Goal: Task Accomplishment & Management: Use online tool/utility

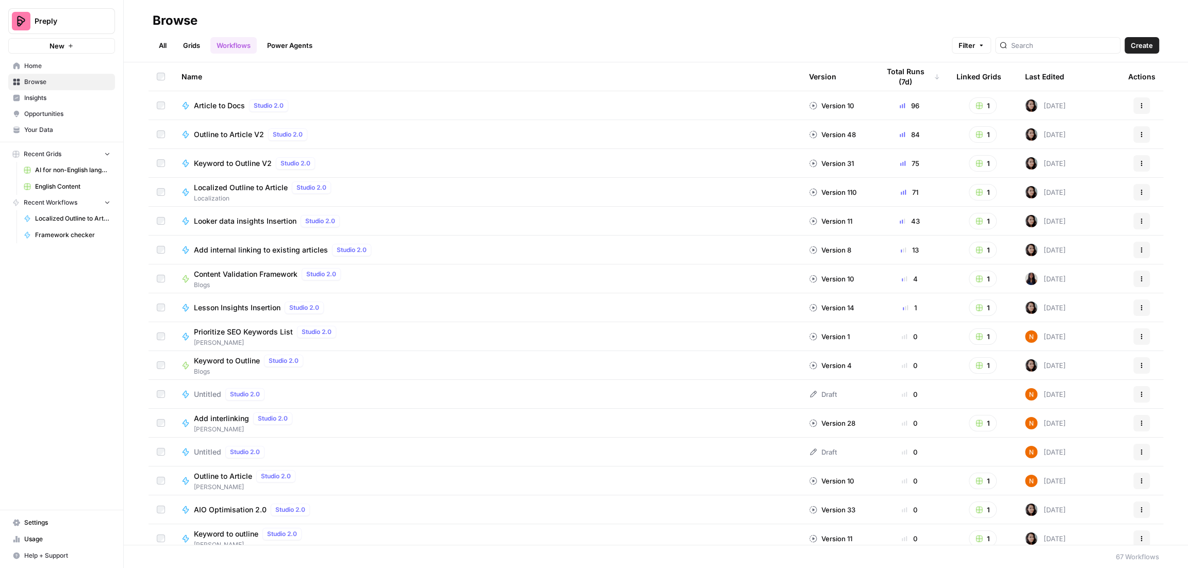
click at [67, 166] on span "AI for non-English languages" at bounding box center [72, 170] width 75 height 9
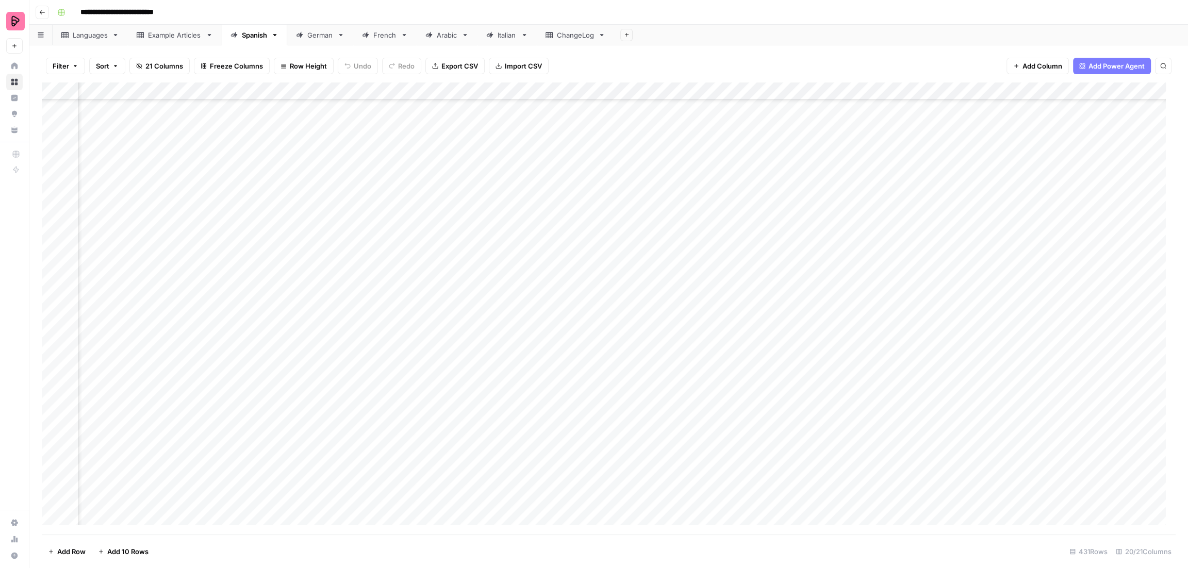
scroll to position [7147, 438]
click at [97, 38] on div "Languages" at bounding box center [90, 35] width 35 height 10
click at [548, 198] on div "Add Column" at bounding box center [609, 309] width 1134 height 453
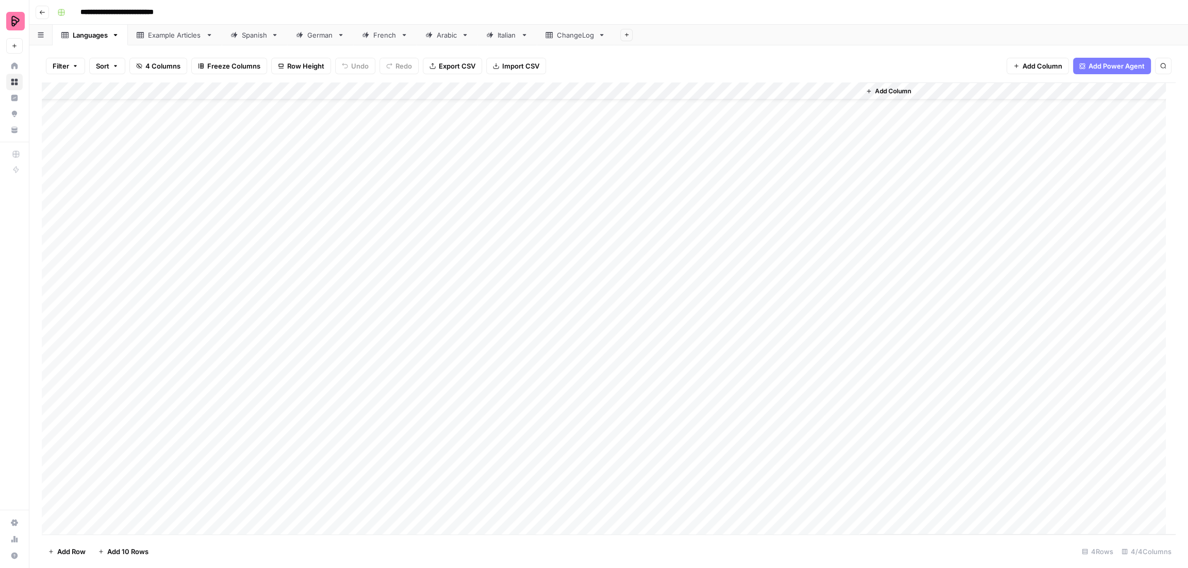
click at [548, 198] on div "Add Column" at bounding box center [609, 309] width 1134 height 453
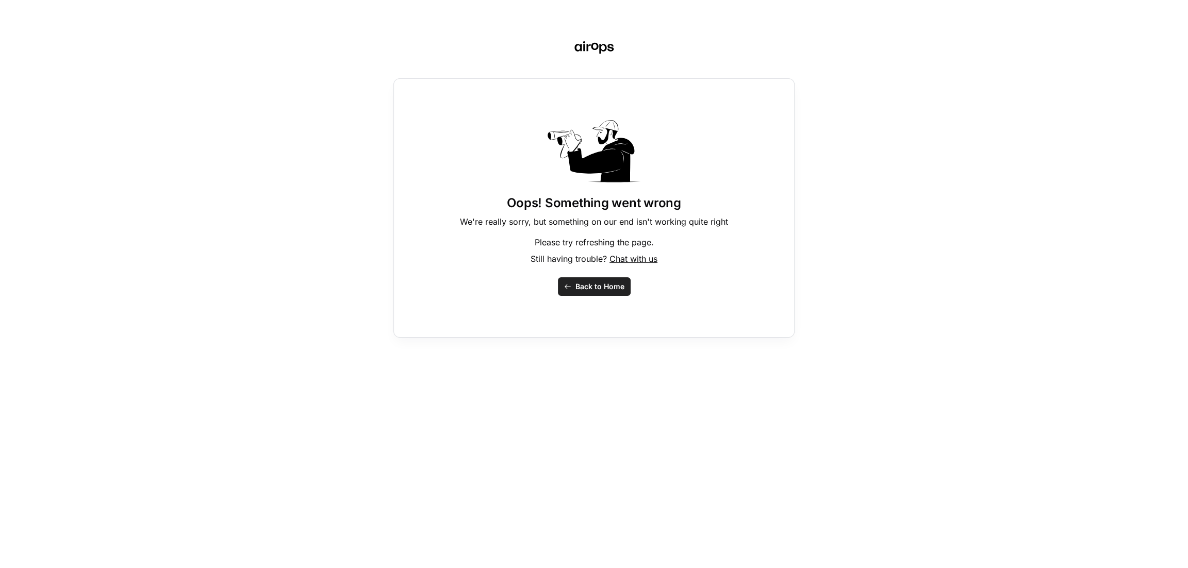
click at [612, 288] on span "Back to Home" at bounding box center [599, 287] width 49 height 10
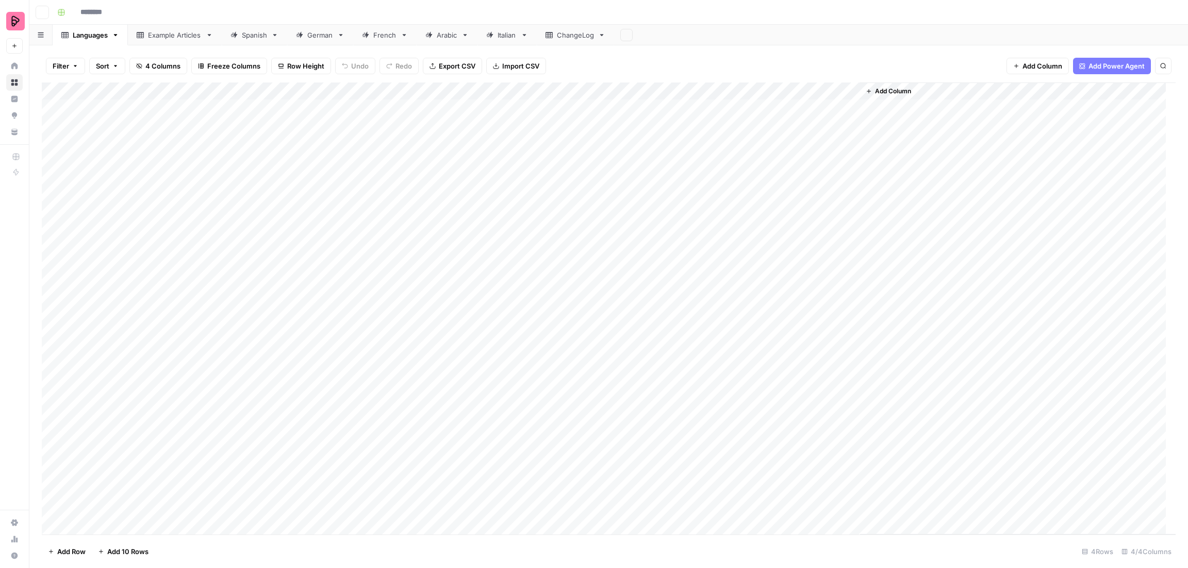
type input "**********"
click at [582, 157] on div "Add Column" at bounding box center [609, 309] width 1134 height 453
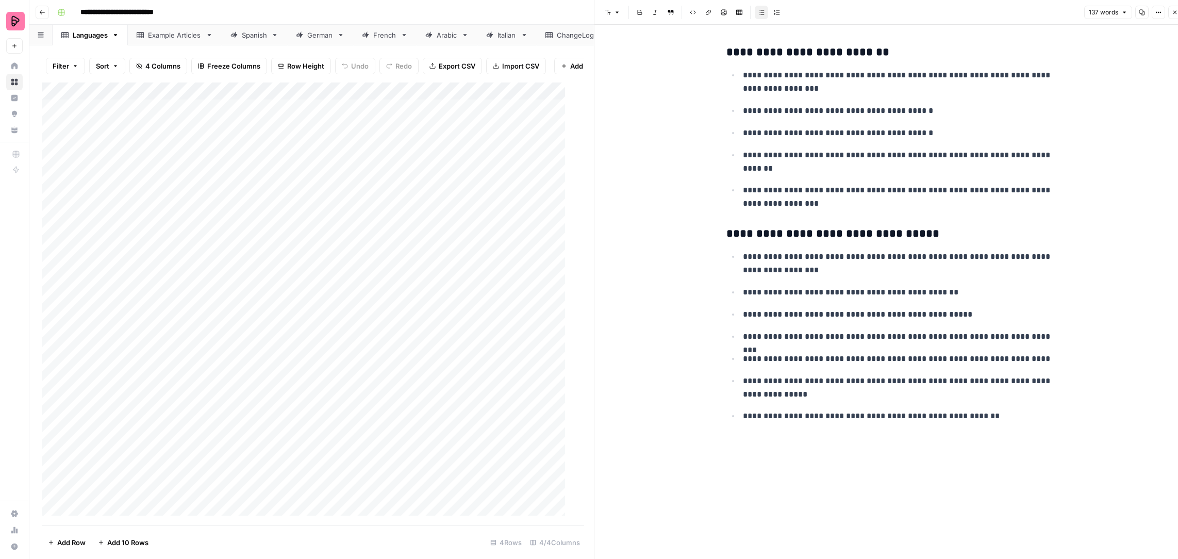
click at [1175, 13] on icon "button" at bounding box center [1175, 12] width 6 height 6
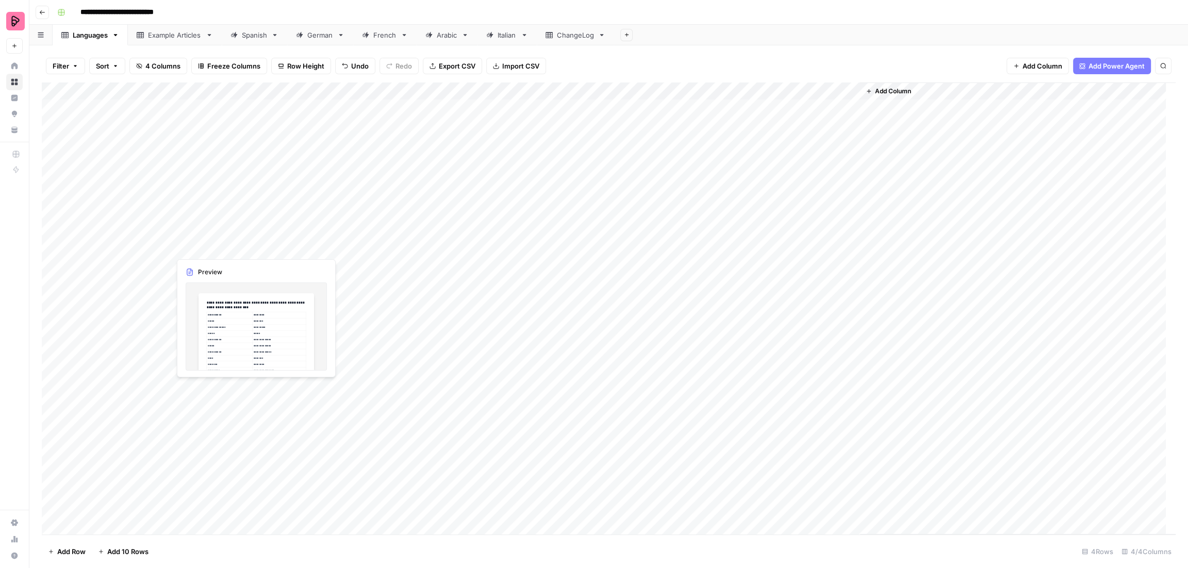
click at [581, 344] on div "Add Column" at bounding box center [609, 309] width 1134 height 453
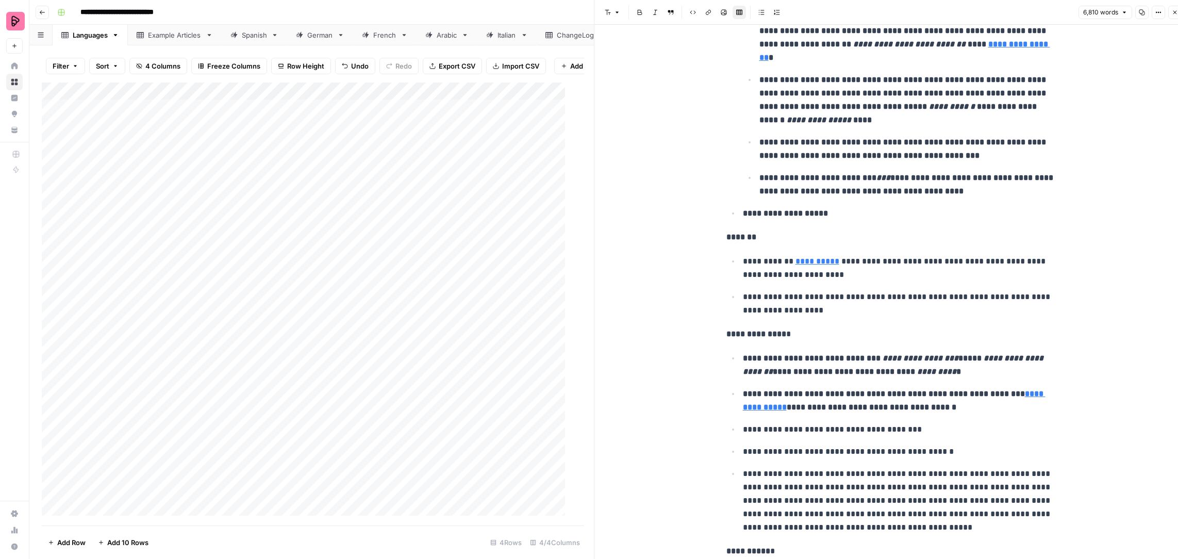
scroll to position [2625, 0]
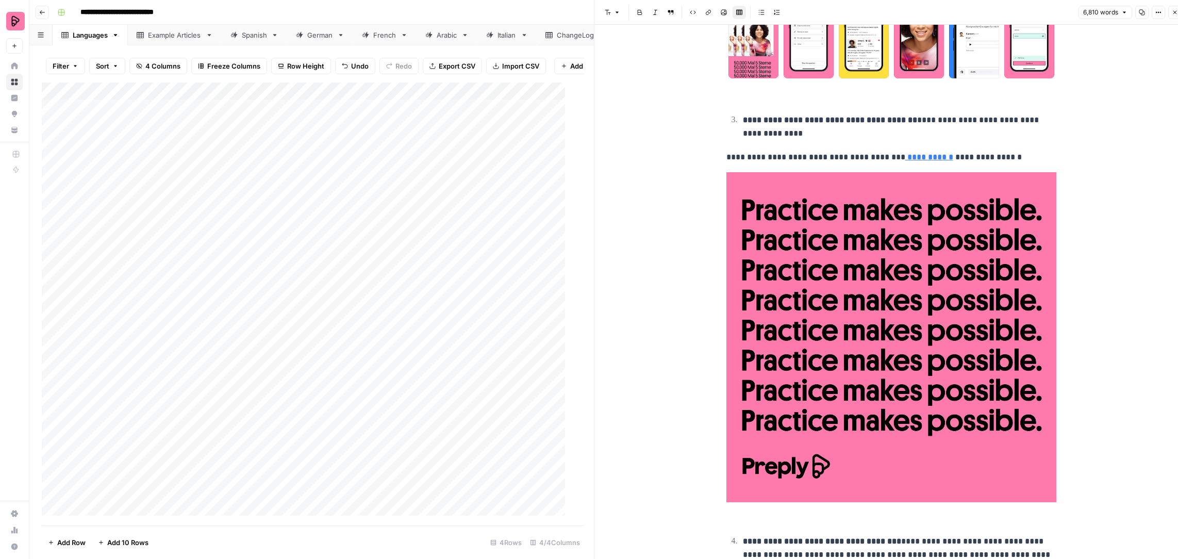
click at [1171, 15] on button "Close" at bounding box center [1175, 12] width 13 height 13
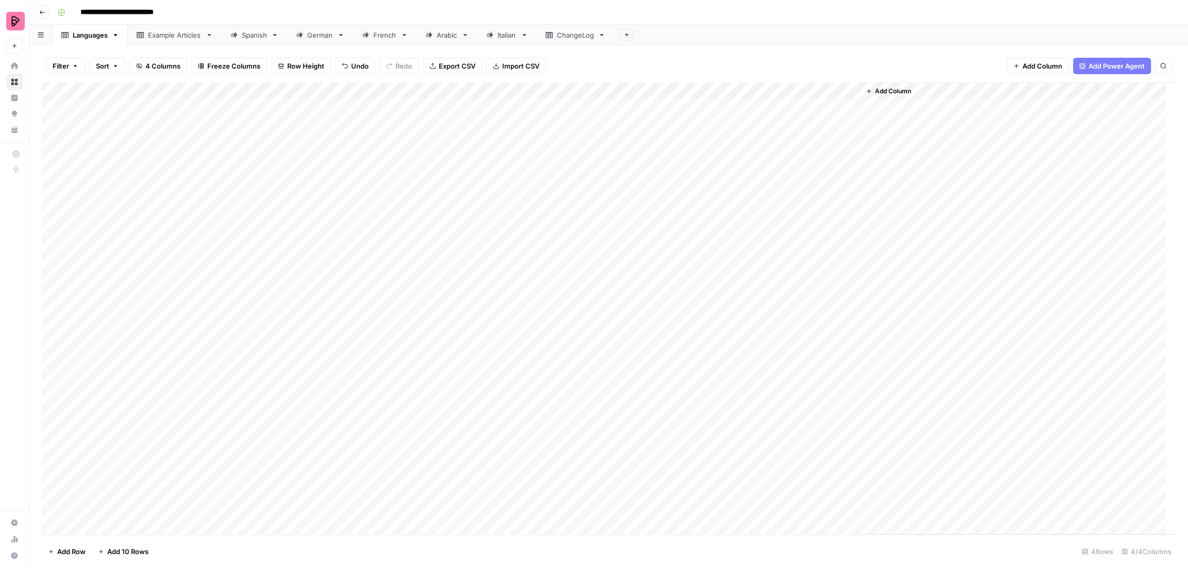
click at [537, 169] on div "Add Column" at bounding box center [609, 309] width 1134 height 453
click at [162, 34] on div "Example Articles" at bounding box center [175, 35] width 54 height 10
click at [99, 37] on div "Languages" at bounding box center [90, 35] width 35 height 10
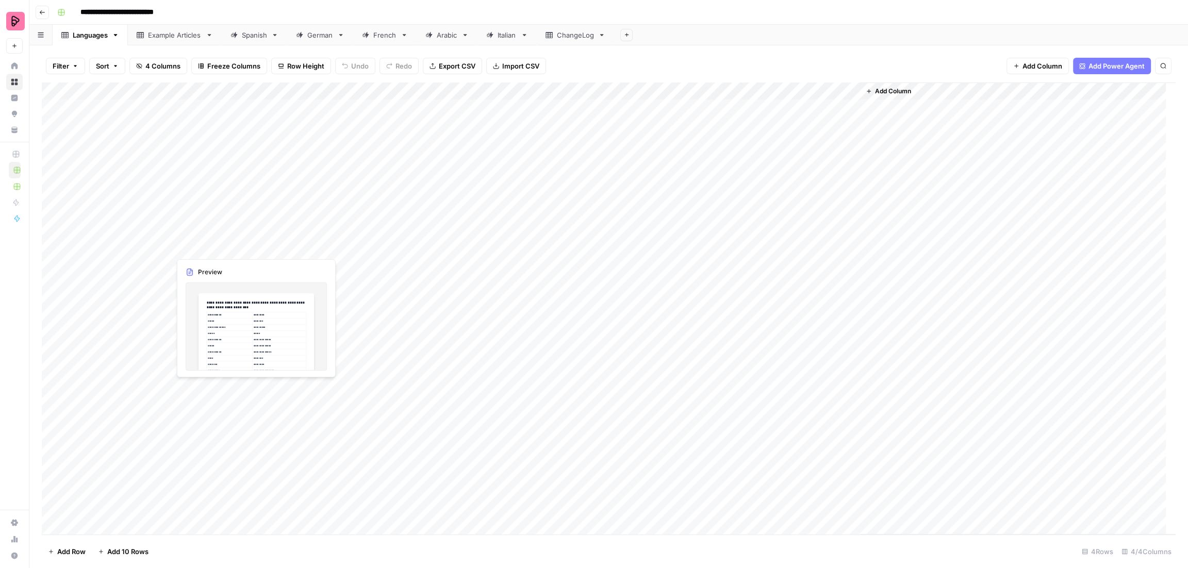
click at [357, 159] on div "Add Column" at bounding box center [609, 309] width 1134 height 453
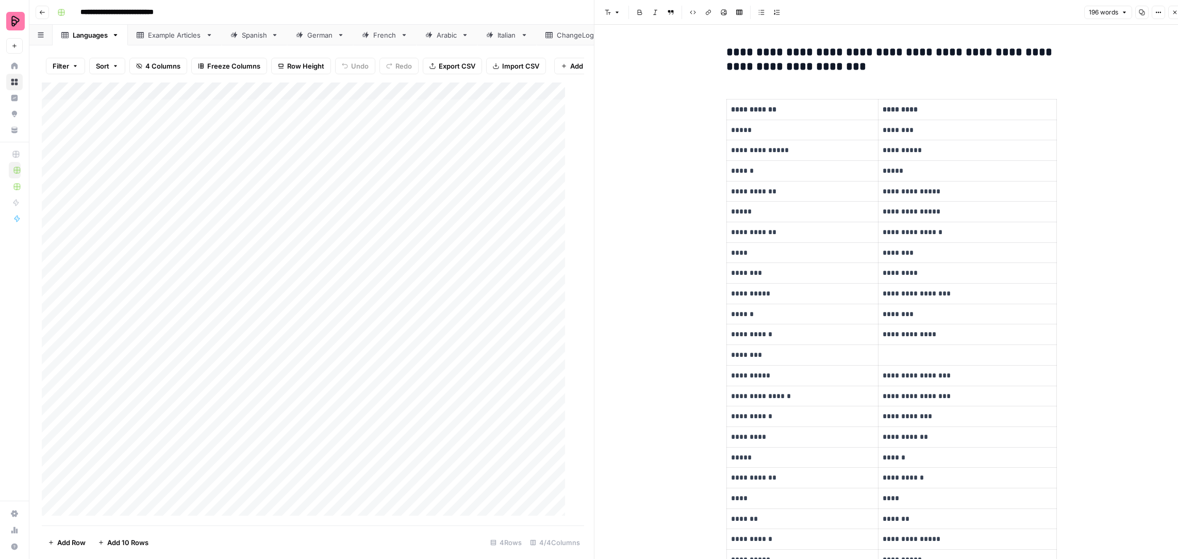
click at [1009, 52] on h3 "**********" at bounding box center [892, 59] width 330 height 29
click at [990, 59] on h3 "**********" at bounding box center [892, 59] width 330 height 29
drag, startPoint x: 1006, startPoint y: 59, endPoint x: 1008, endPoint y: 53, distance: 7.0
click at [1008, 53] on h3 "**********" at bounding box center [892, 59] width 330 height 29
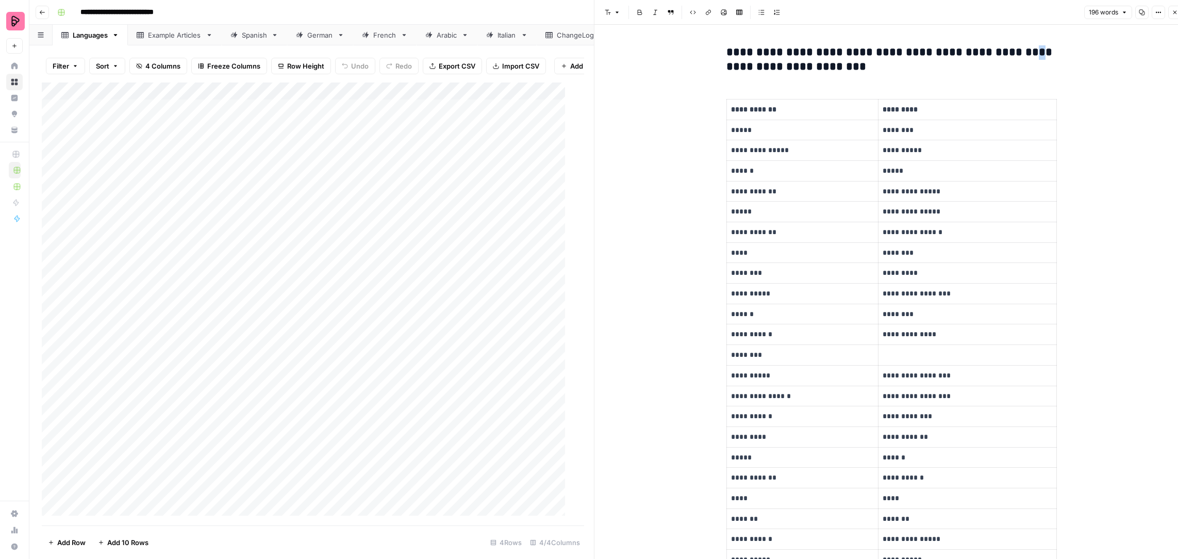
click at [1174, 13] on icon "button" at bounding box center [1176, 13] width 4 height 4
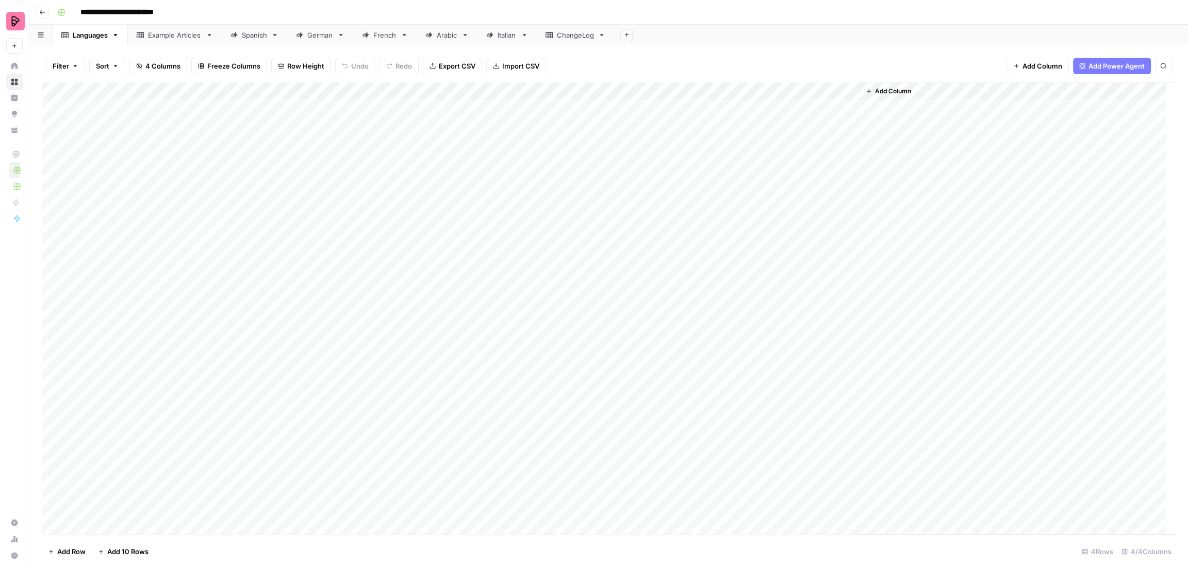
click at [44, 9] on icon "button" at bounding box center [42, 12] width 6 height 6
click at [322, 199] on div "Add Column" at bounding box center [609, 309] width 1134 height 453
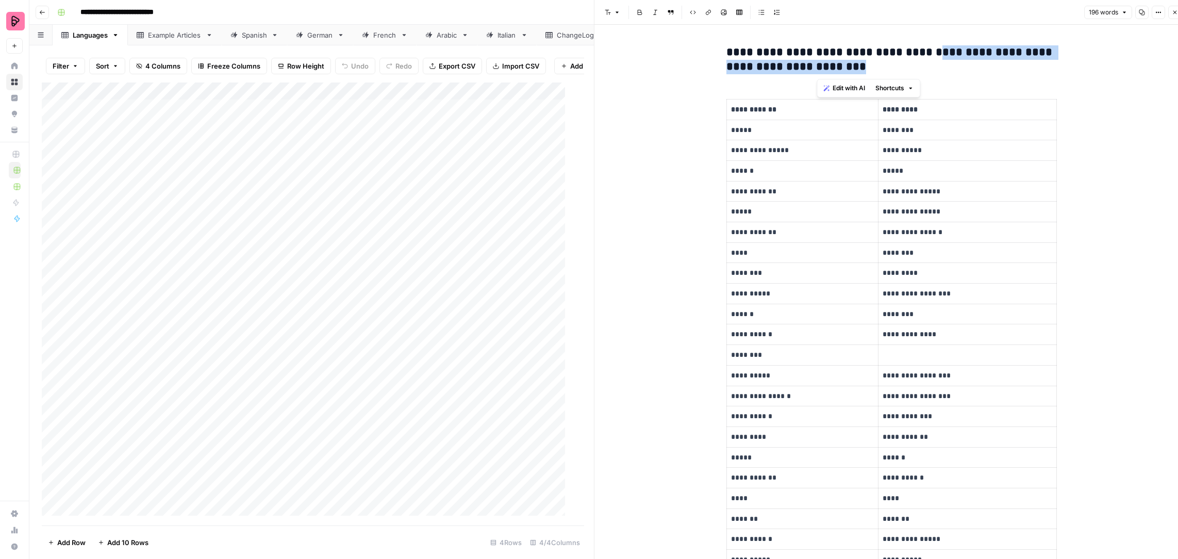
drag, startPoint x: 853, startPoint y: 71, endPoint x: 916, endPoint y: 54, distance: 65.2
click at [916, 54] on h3 "**********" at bounding box center [892, 59] width 330 height 29
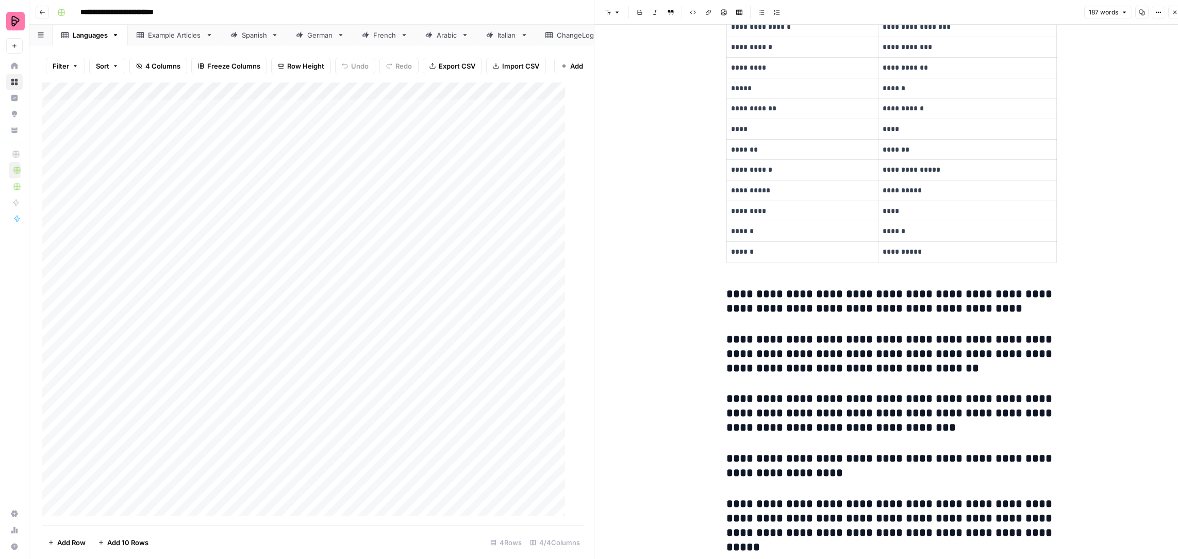
scroll to position [368, 0]
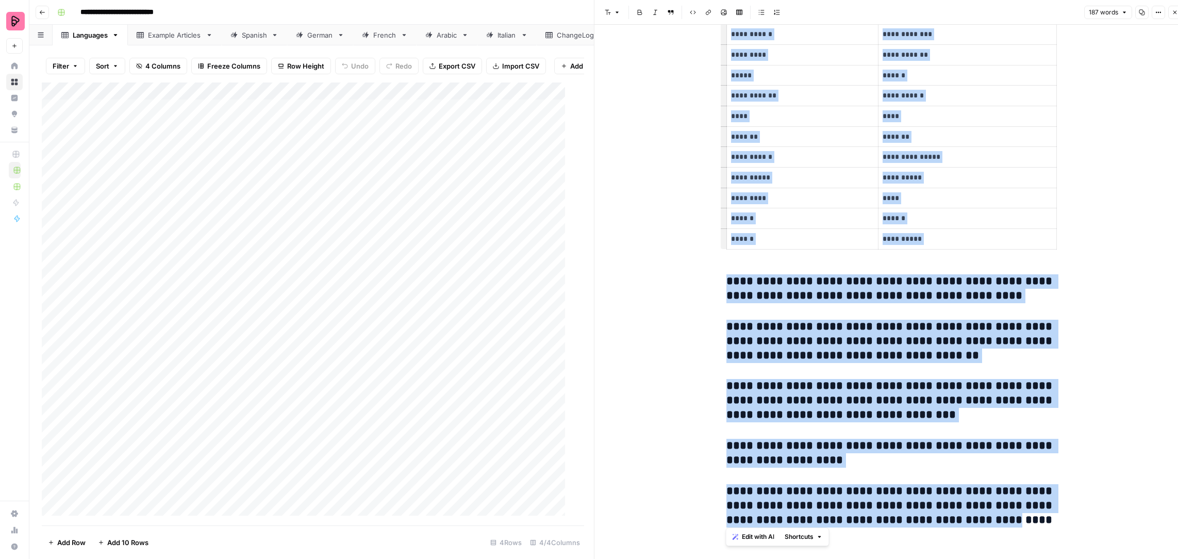
drag, startPoint x: 723, startPoint y: 271, endPoint x: 959, endPoint y: 510, distance: 335.5
click at [959, 510] on div "**********" at bounding box center [891, 107] width 342 height 866
click at [959, 506] on h3 "**********" at bounding box center [892, 505] width 330 height 43
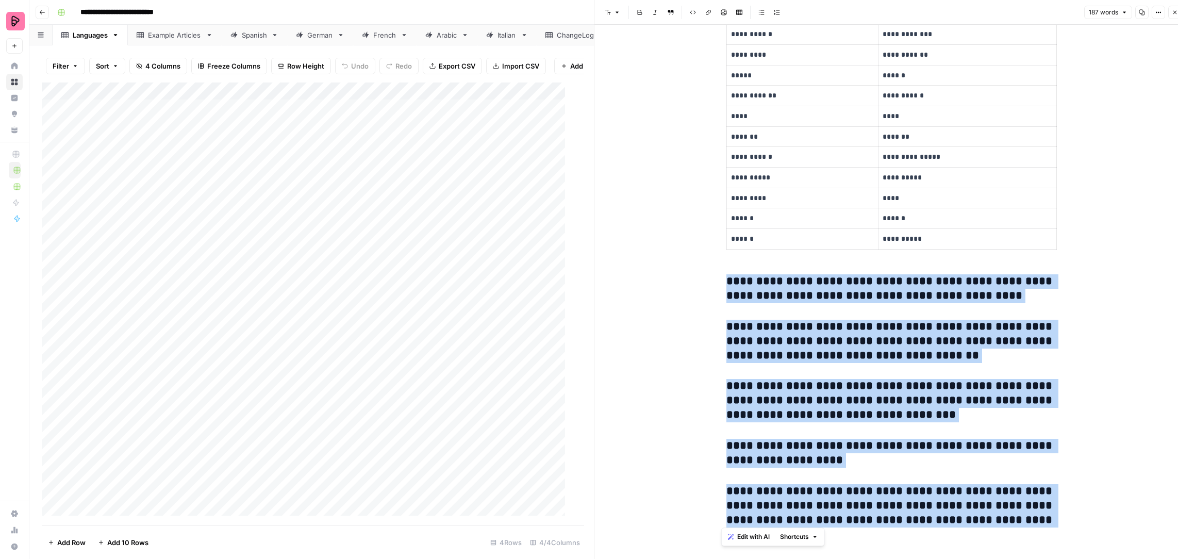
drag, startPoint x: 1017, startPoint y: 518, endPoint x: 686, endPoint y: 282, distance: 406.0
click at [686, 282] on div "**********" at bounding box center [892, 115] width 594 height 916
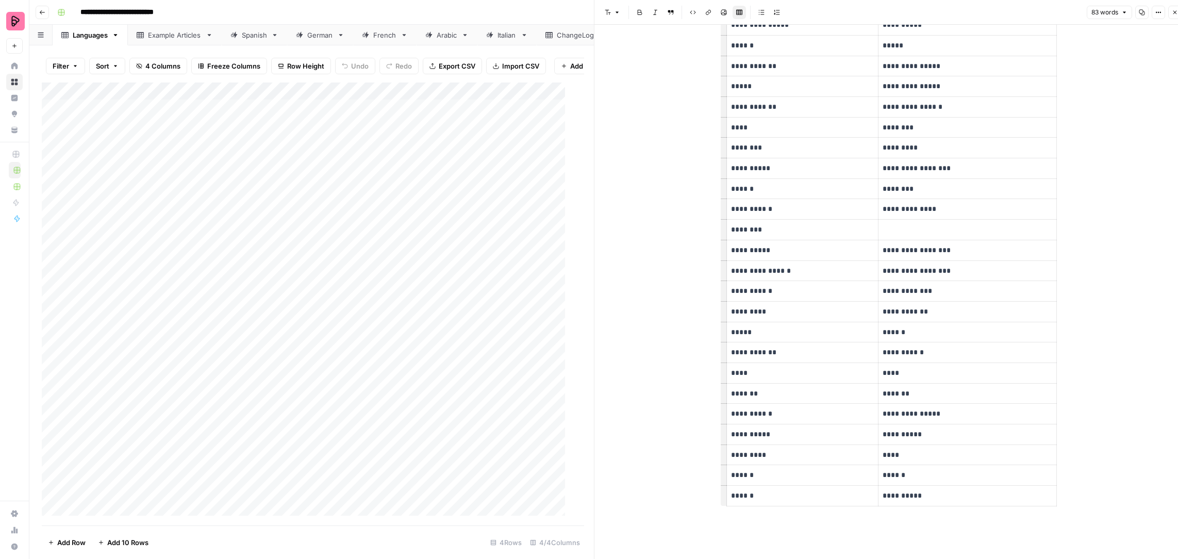
scroll to position [106, 0]
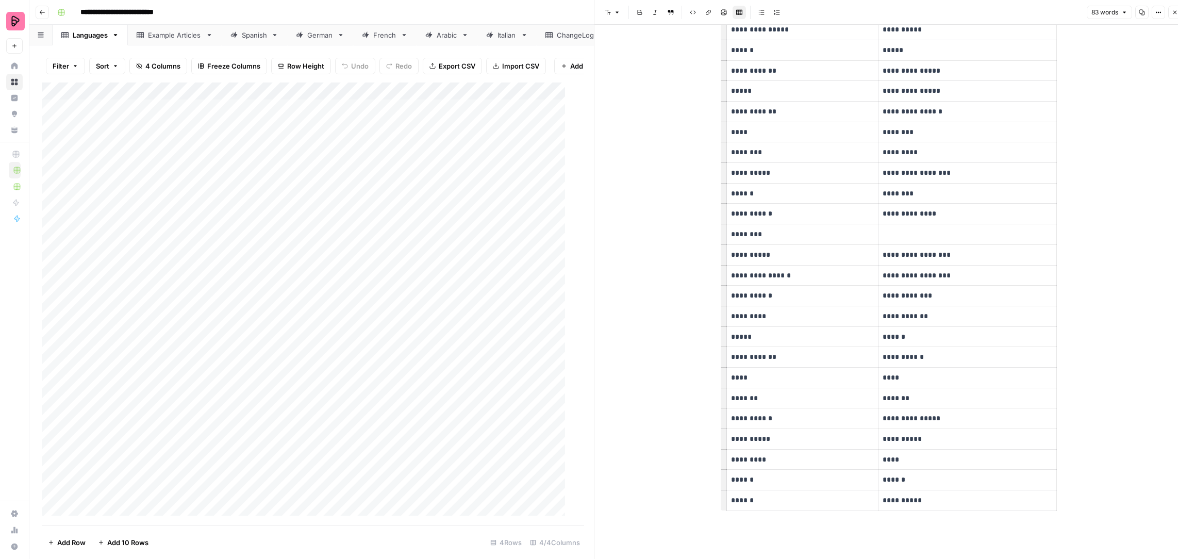
click at [1114, 113] on div "**********" at bounding box center [892, 246] width 594 height 654
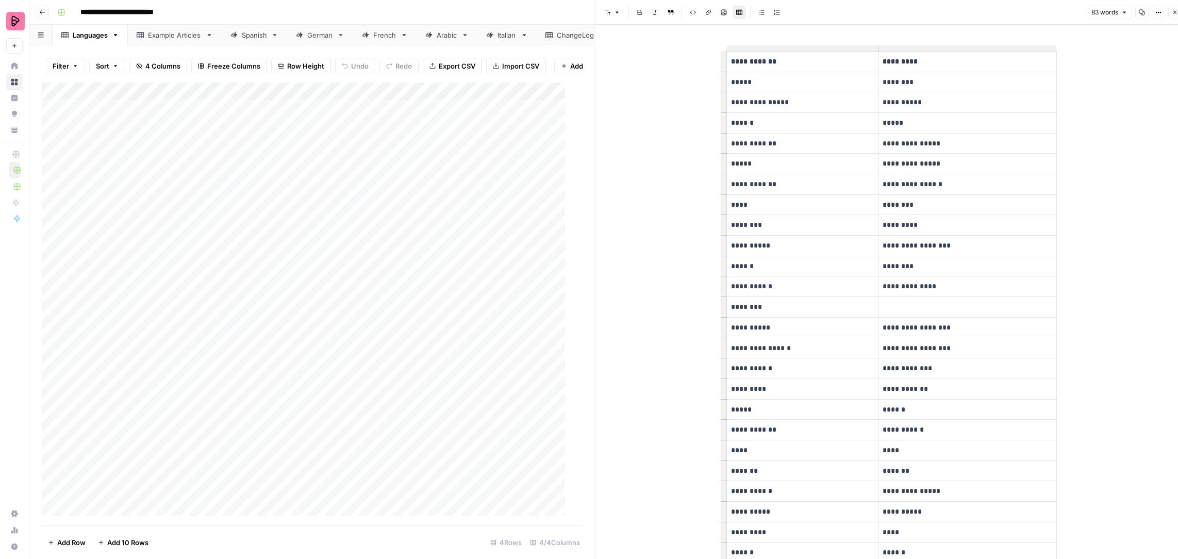
scroll to position [0, 0]
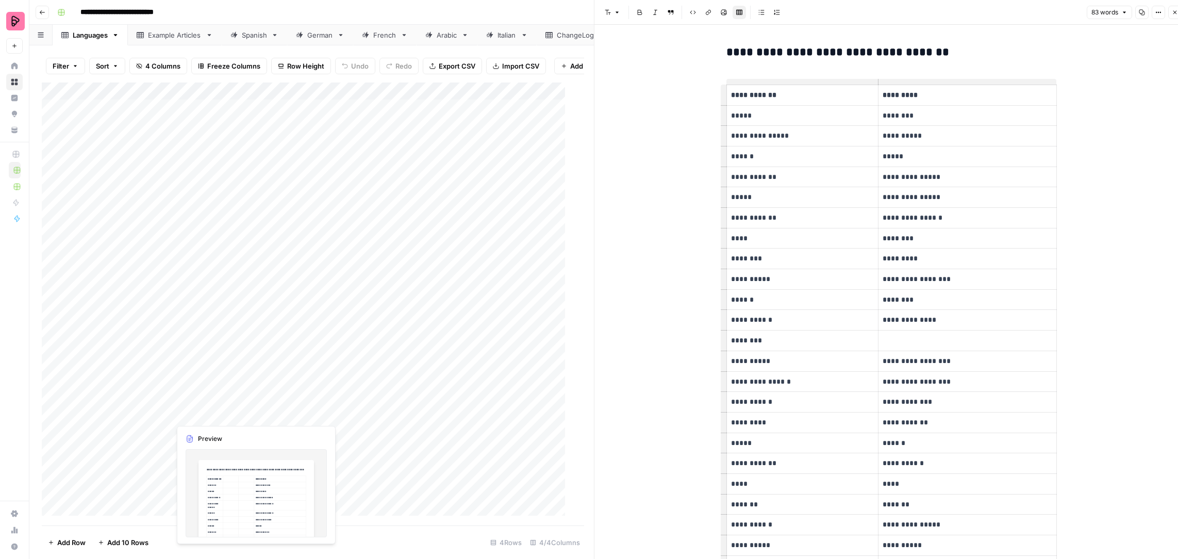
click at [312, 325] on div "Add Column" at bounding box center [308, 304] width 533 height 443
click at [823, 51] on h3 "**********" at bounding box center [892, 52] width 330 height 14
copy h3 "**********"
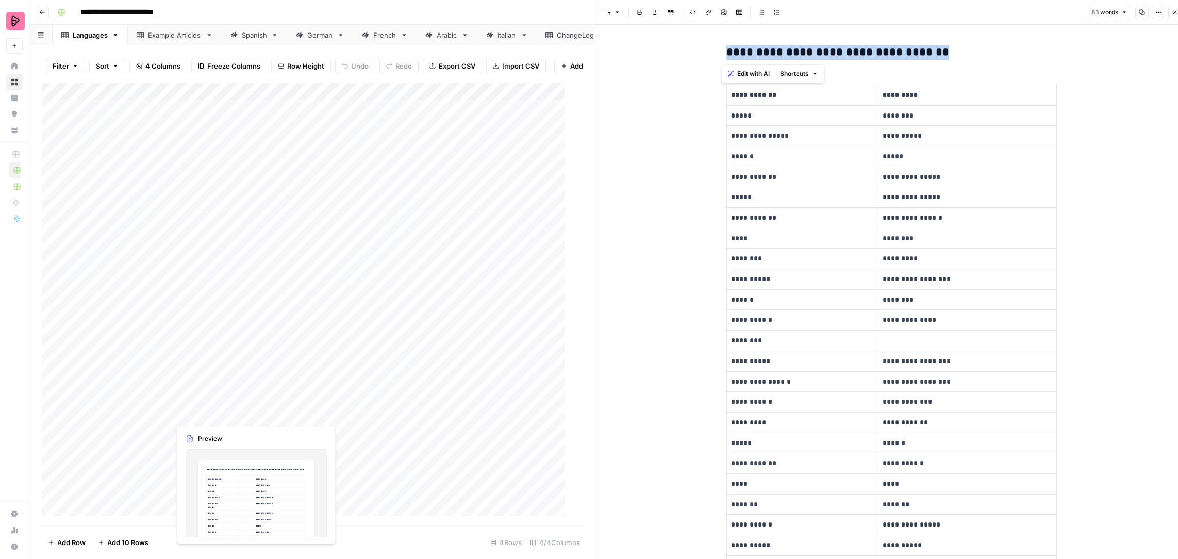
click at [317, 297] on div "Add Column" at bounding box center [308, 304] width 533 height 443
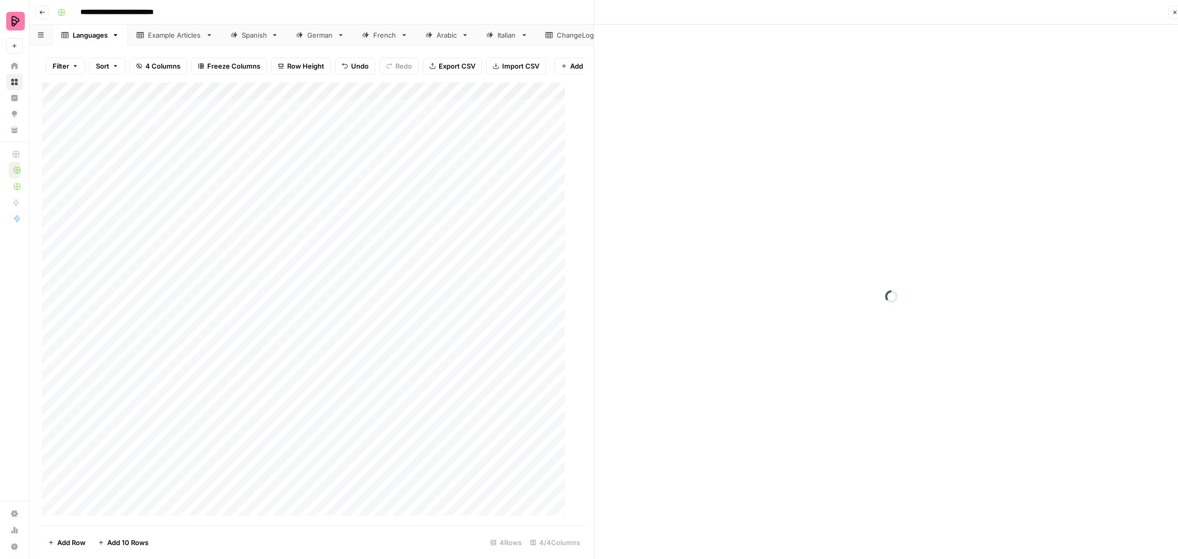
click at [317, 297] on div at bounding box center [306, 344] width 272 height 158
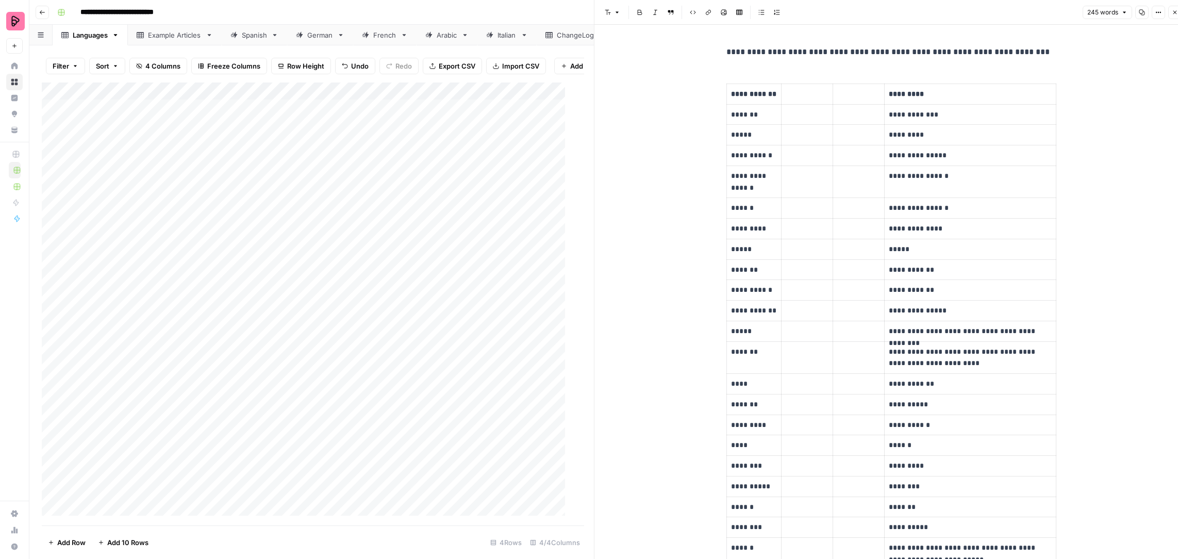
click at [811, 53] on p "**********" at bounding box center [892, 51] width 330 height 13
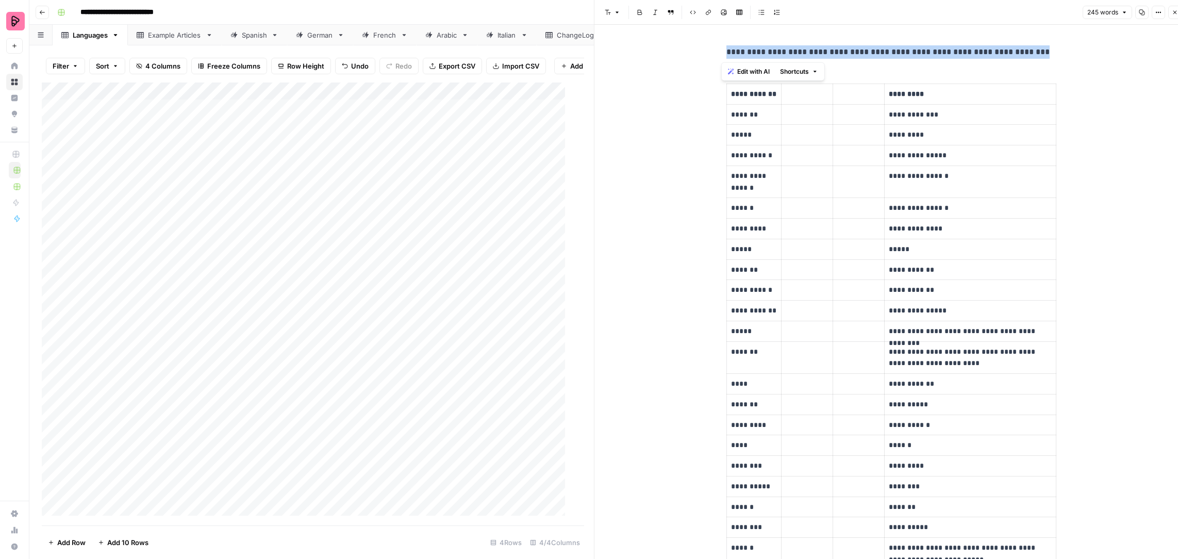
click at [811, 53] on p "**********" at bounding box center [892, 51] width 330 height 13
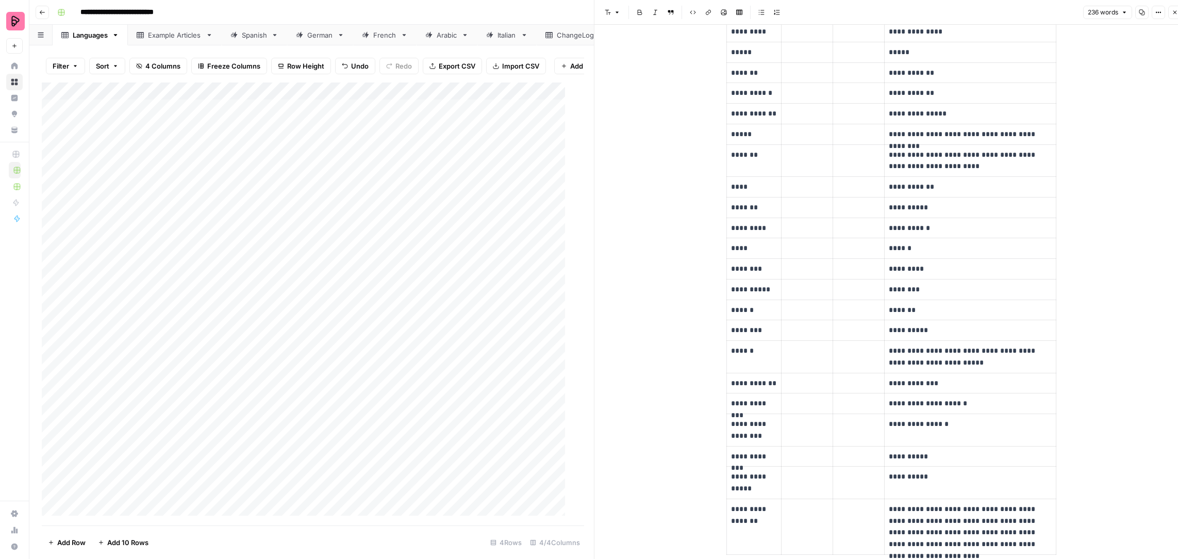
scroll to position [429, 0]
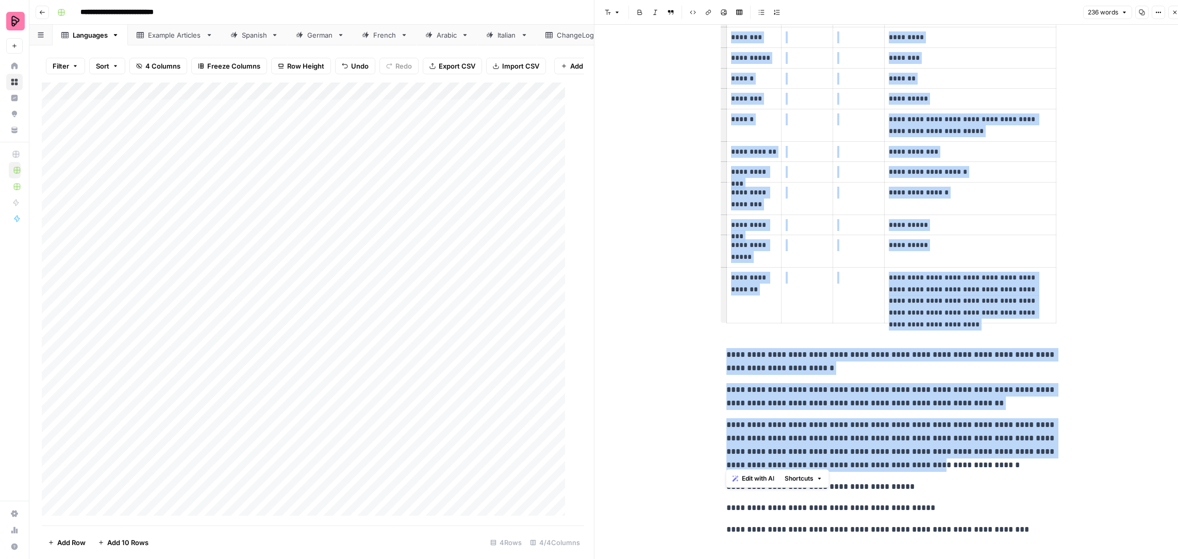
drag, startPoint x: 716, startPoint y: 337, endPoint x: 891, endPoint y: 459, distance: 213.4
click at [891, 459] on div "**********" at bounding box center [891, 77] width 342 height 928
click at [892, 459] on p "**********" at bounding box center [892, 445] width 330 height 54
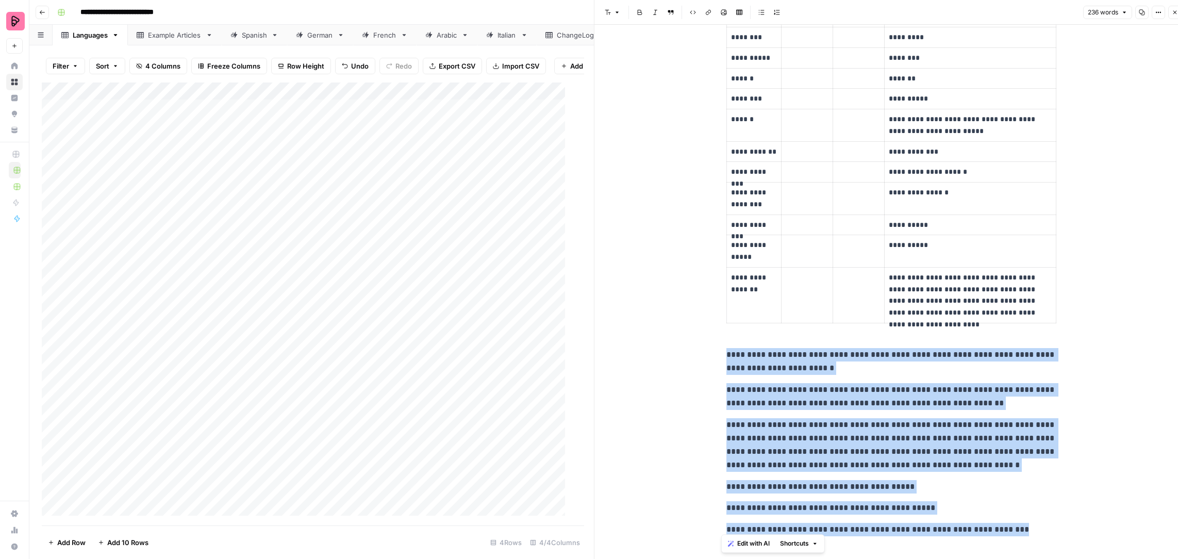
drag, startPoint x: 1032, startPoint y: 529, endPoint x: 719, endPoint y: 348, distance: 361.1
click at [720, 348] on div "**********" at bounding box center [891, 77] width 342 height 928
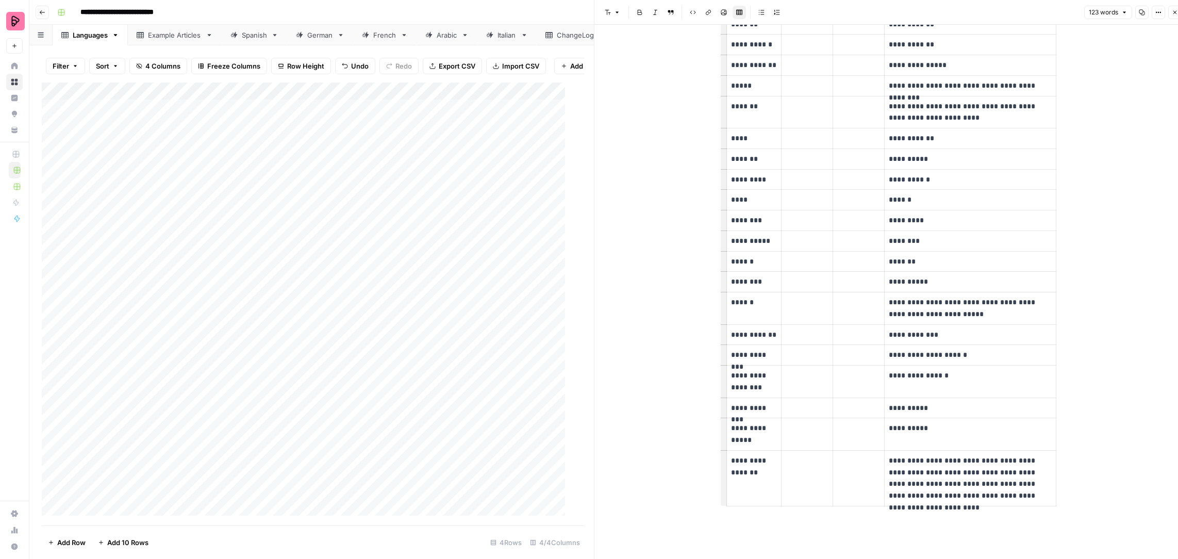
scroll to position [240, 0]
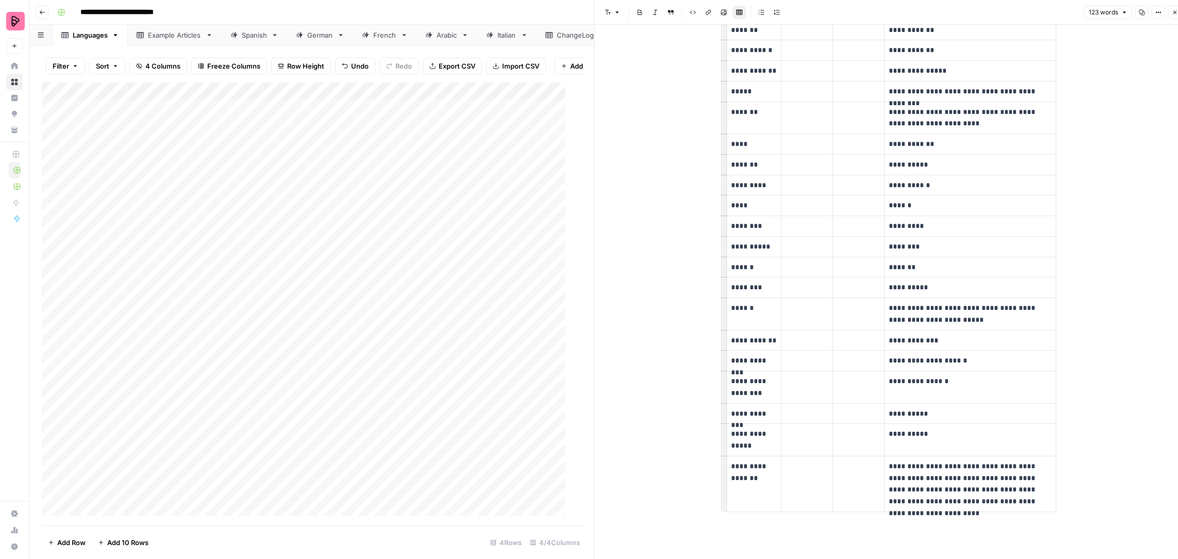
click at [362, 443] on div "Add Column" at bounding box center [308, 304] width 533 height 443
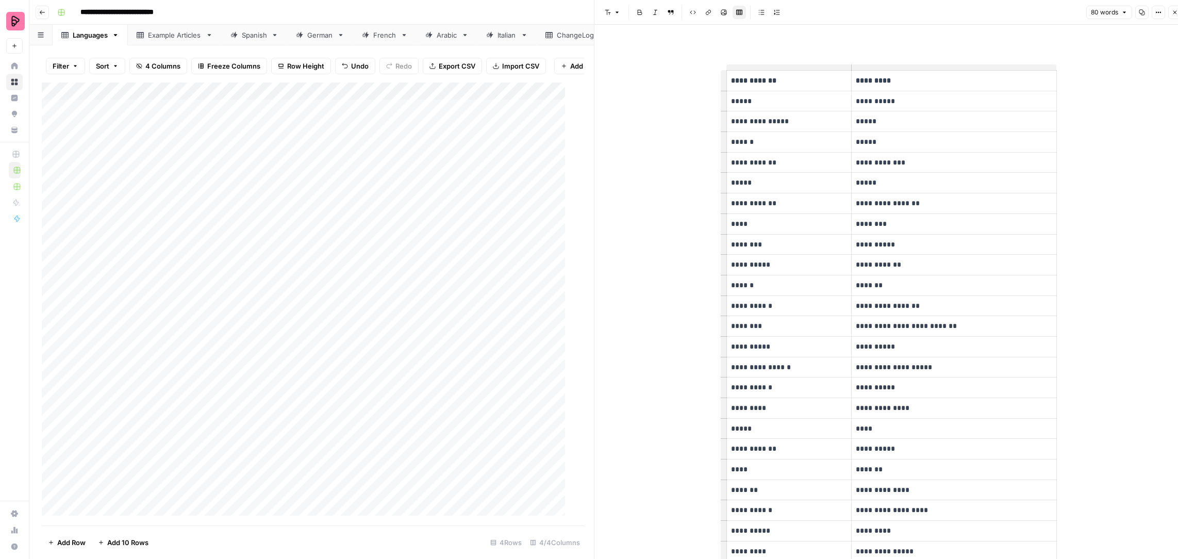
click at [712, 18] on button "Link" at bounding box center [708, 12] width 13 height 13
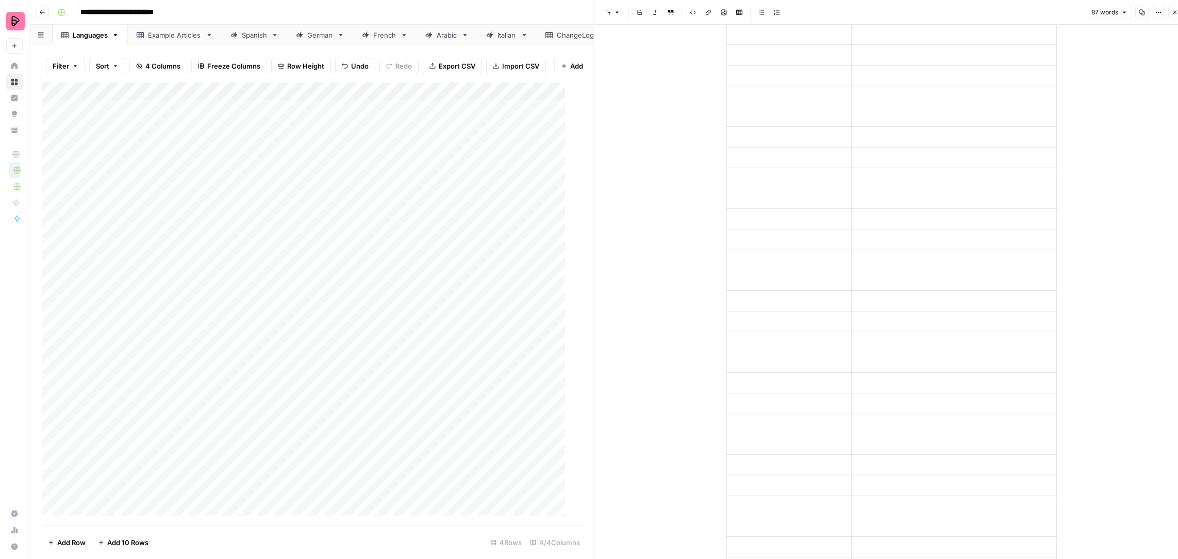
scroll to position [16736, 0]
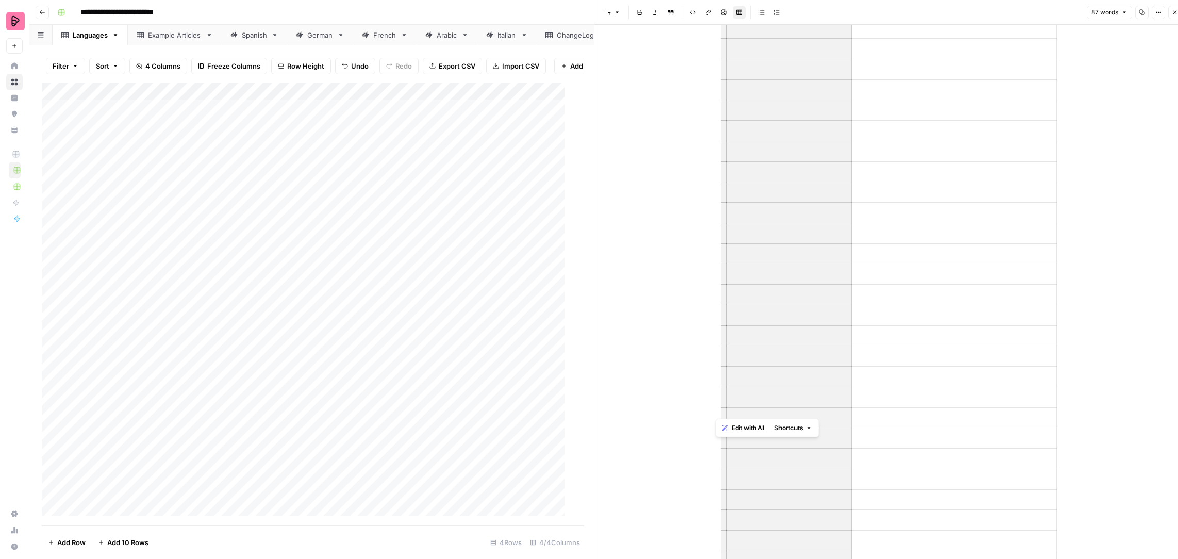
scroll to position [13874, 0]
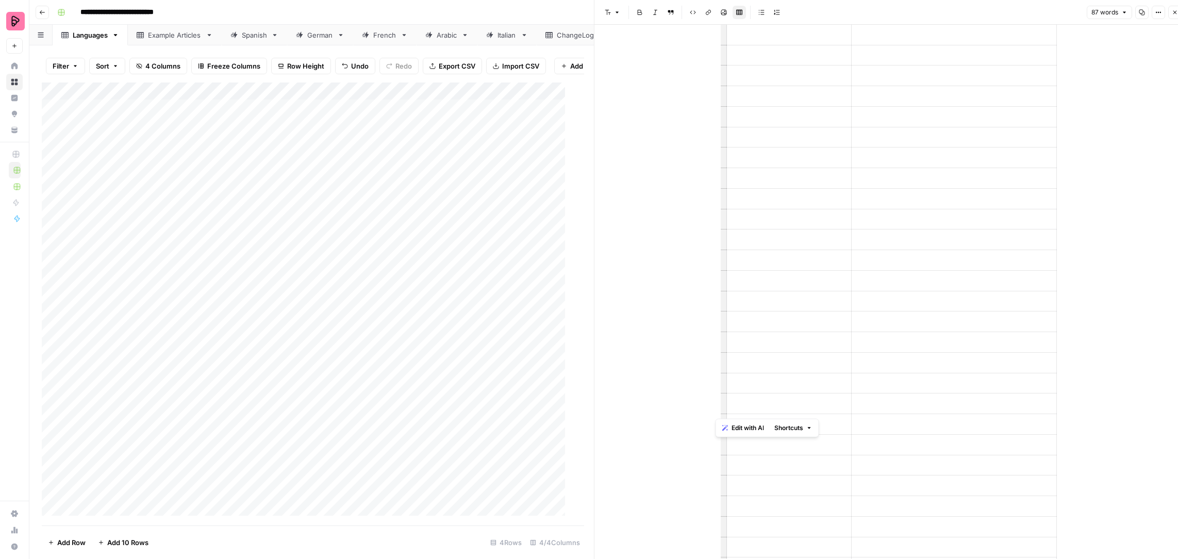
drag, startPoint x: 814, startPoint y: 75, endPoint x: 877, endPoint y: 460, distance: 390.3
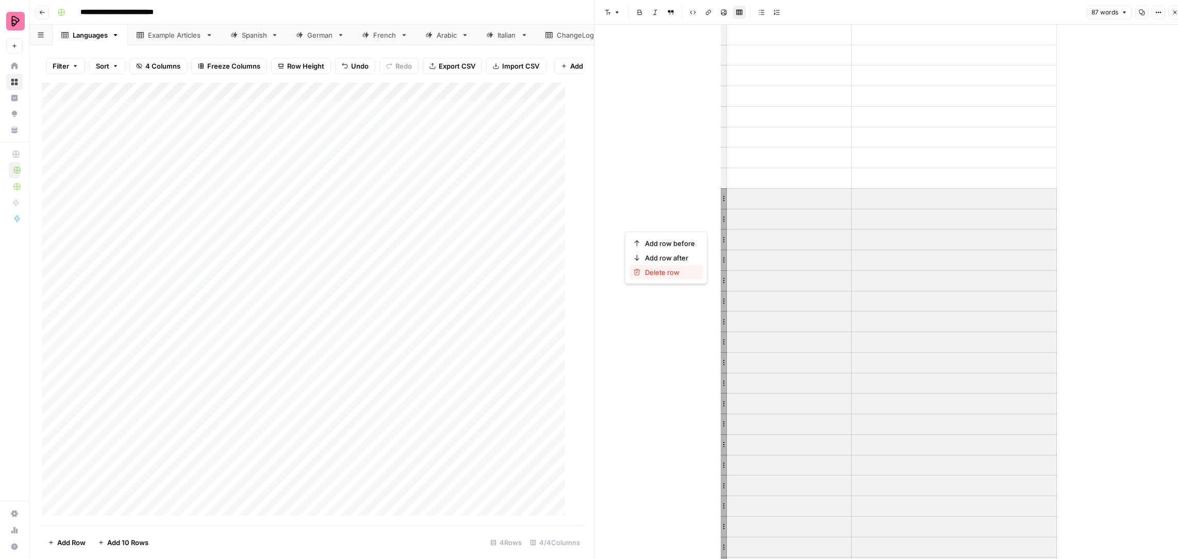
click at [677, 271] on span "Delete row" at bounding box center [670, 272] width 50 height 10
drag, startPoint x: 762, startPoint y: 71, endPoint x: 860, endPoint y: 546, distance: 485.3
click at [656, 324] on span "Delete row" at bounding box center [670, 323] width 50 height 10
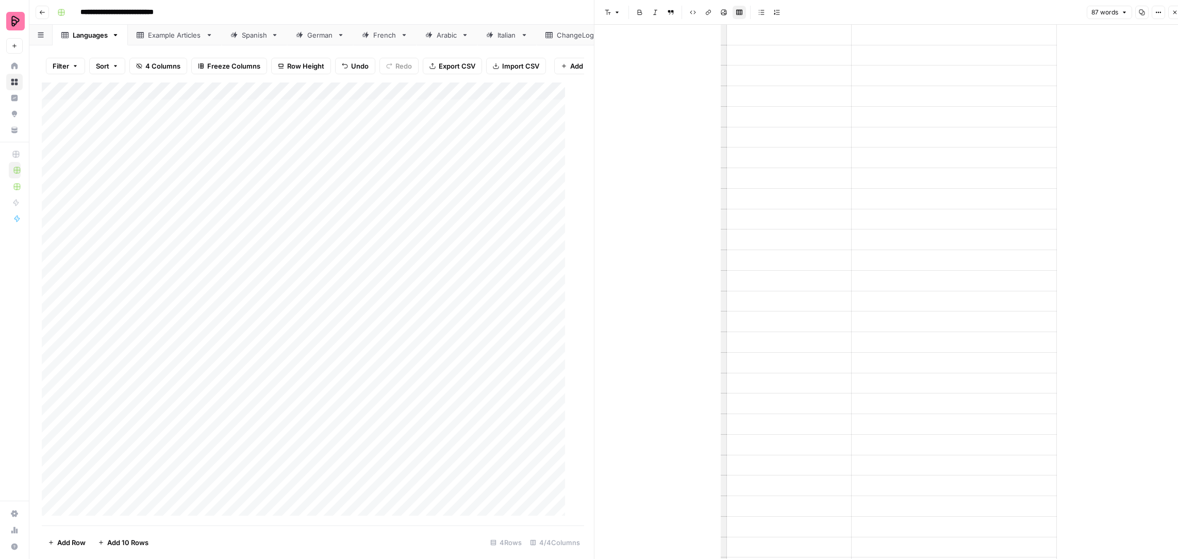
drag, startPoint x: 742, startPoint y: 63, endPoint x: 795, endPoint y: 459, distance: 399.6
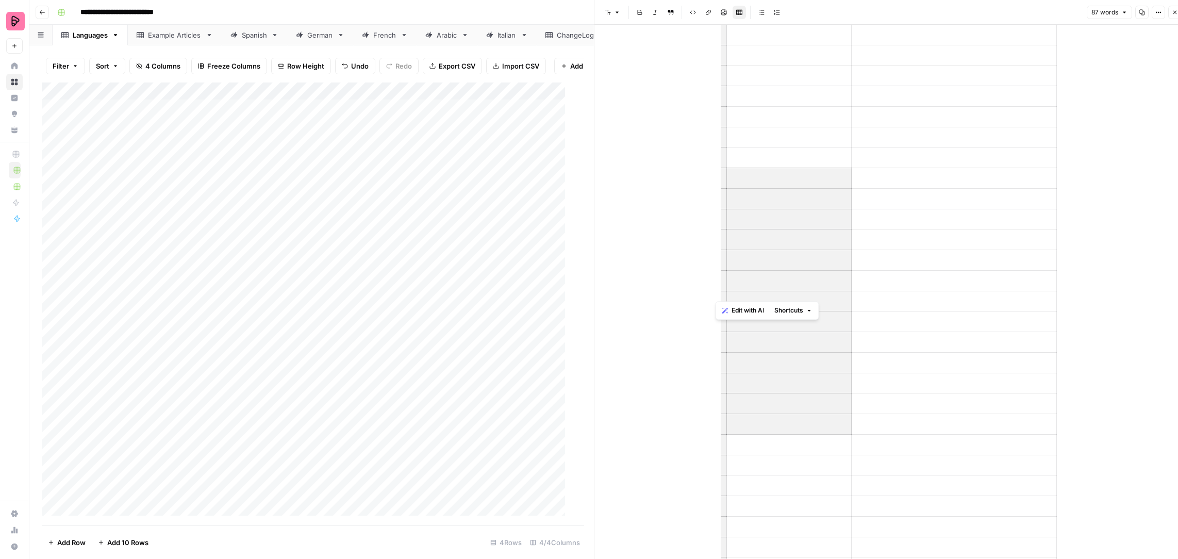
drag, startPoint x: 818, startPoint y: 297, endPoint x: 821, endPoint y: 308, distance: 11.8
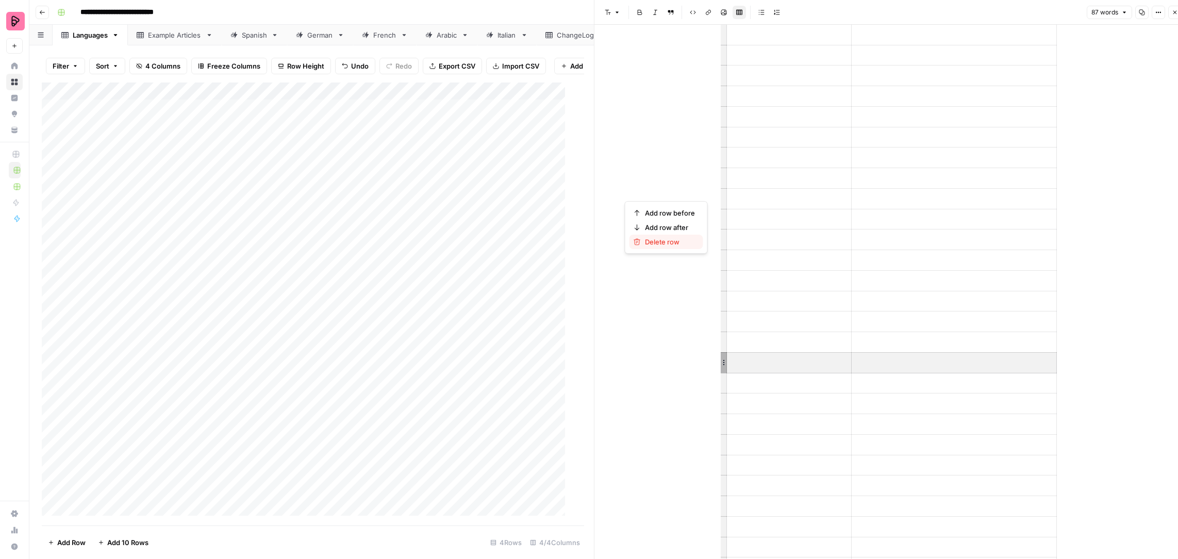
click at [681, 244] on span "Delete row" at bounding box center [670, 242] width 50 height 10
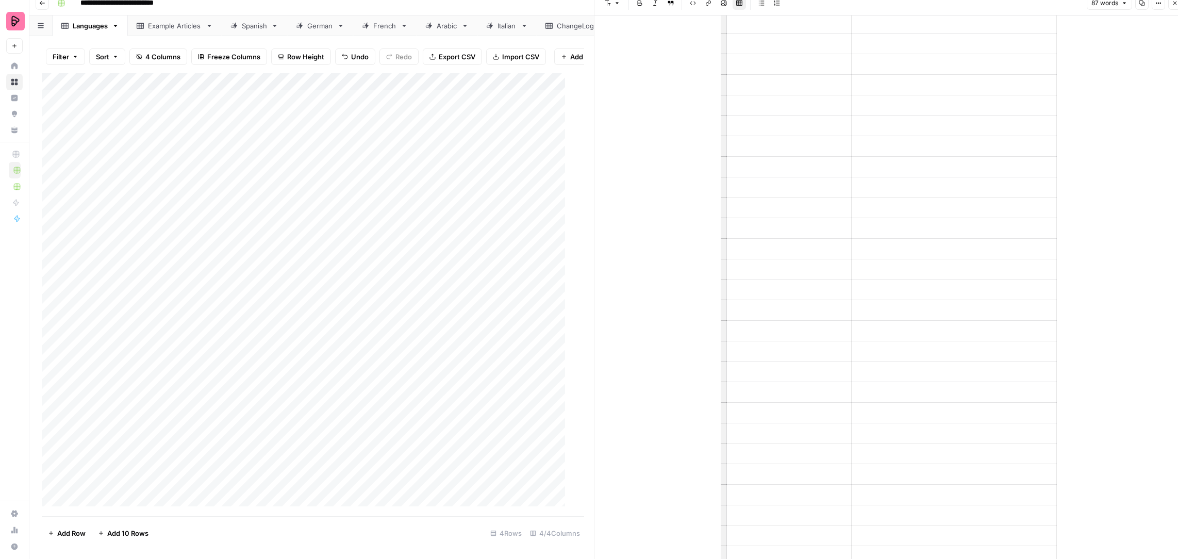
scroll to position [18948, 0]
drag, startPoint x: 960, startPoint y: 421, endPoint x: 918, endPoint y: 239, distance: 186.8
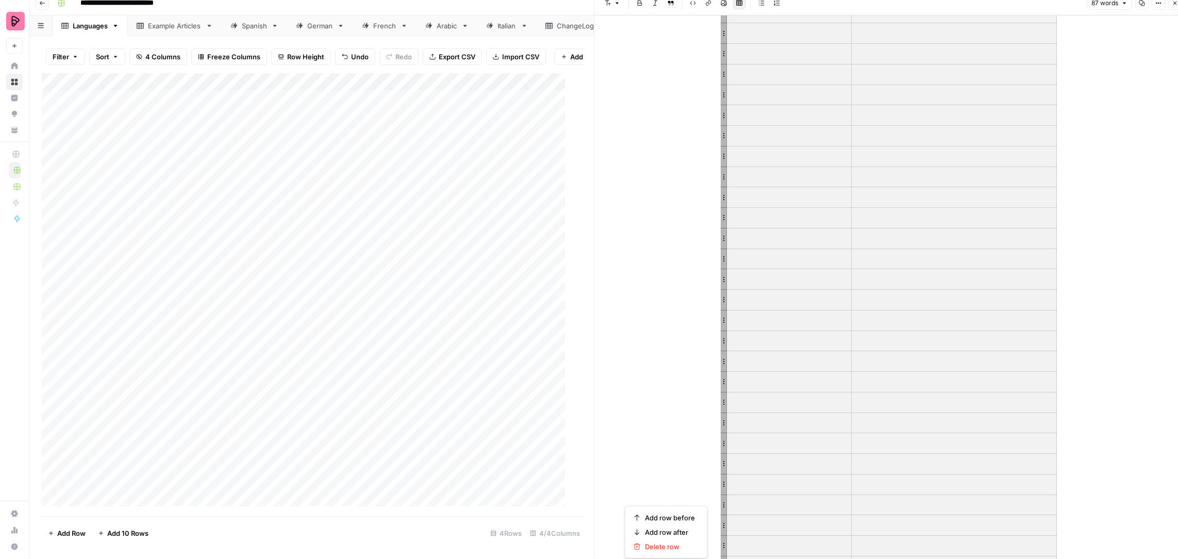
scroll to position [500, 0]
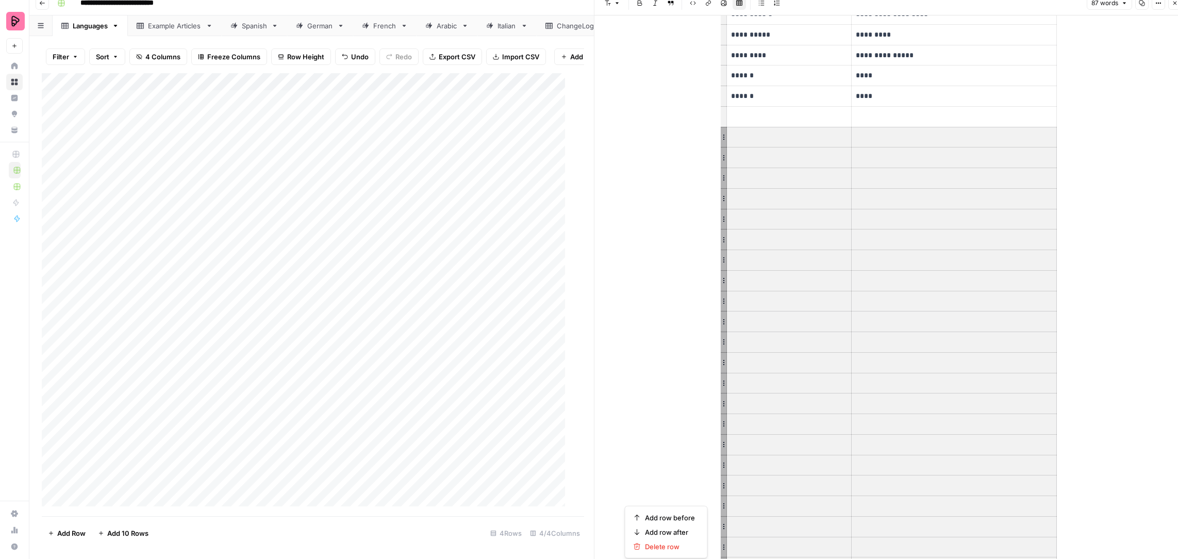
drag, startPoint x: 737, startPoint y: 286, endPoint x: 884, endPoint y: 125, distance: 217.9
click at [656, 547] on span "Delete row" at bounding box center [670, 546] width 50 height 10
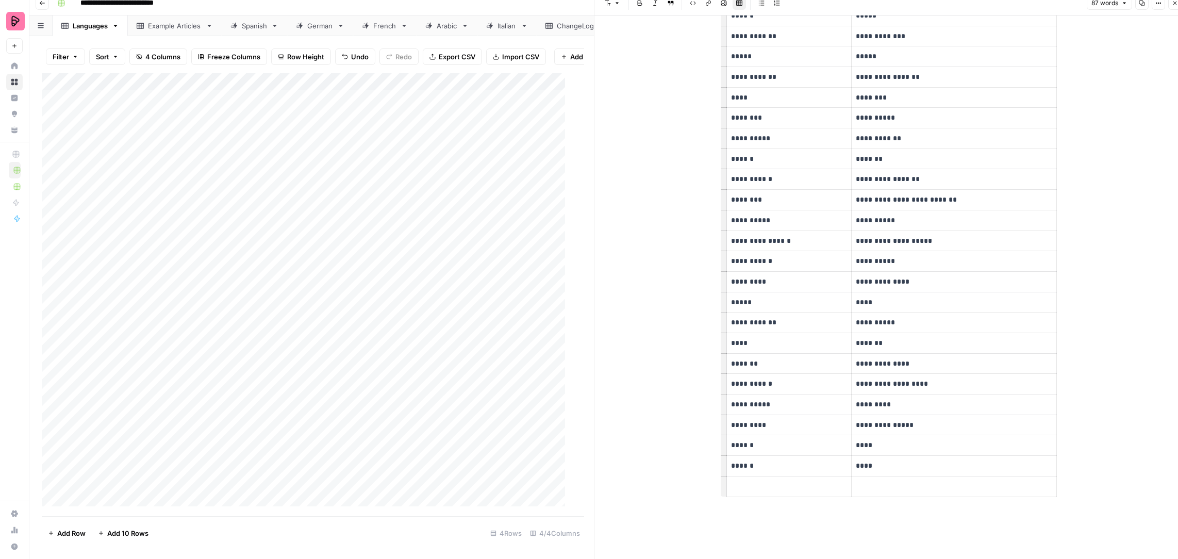
scroll to position [125, 0]
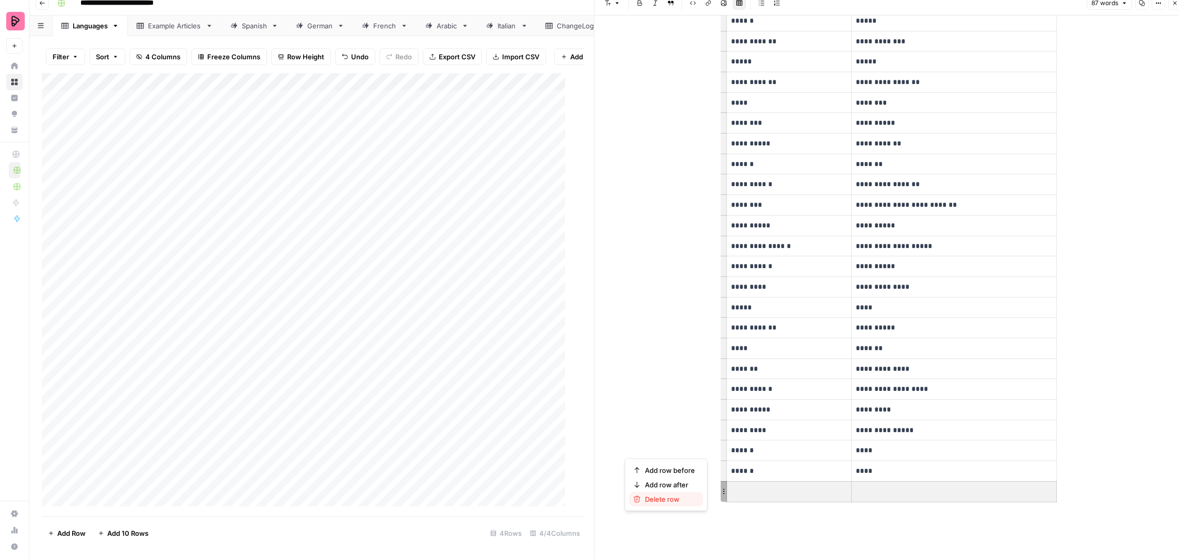
click at [684, 499] on span "Delete row" at bounding box center [670, 499] width 50 height 10
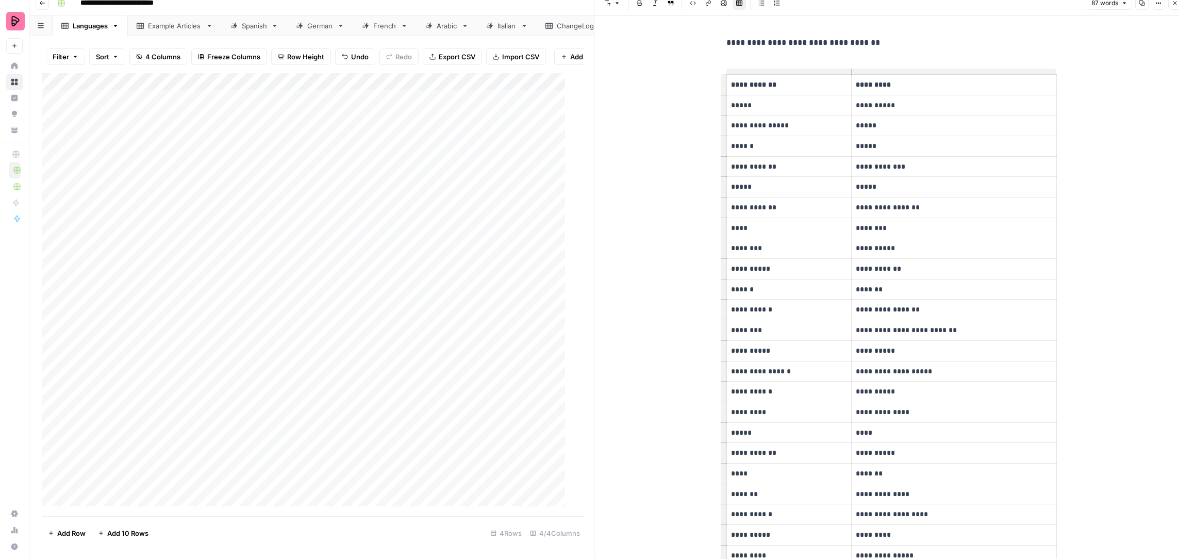
scroll to position [0, 0]
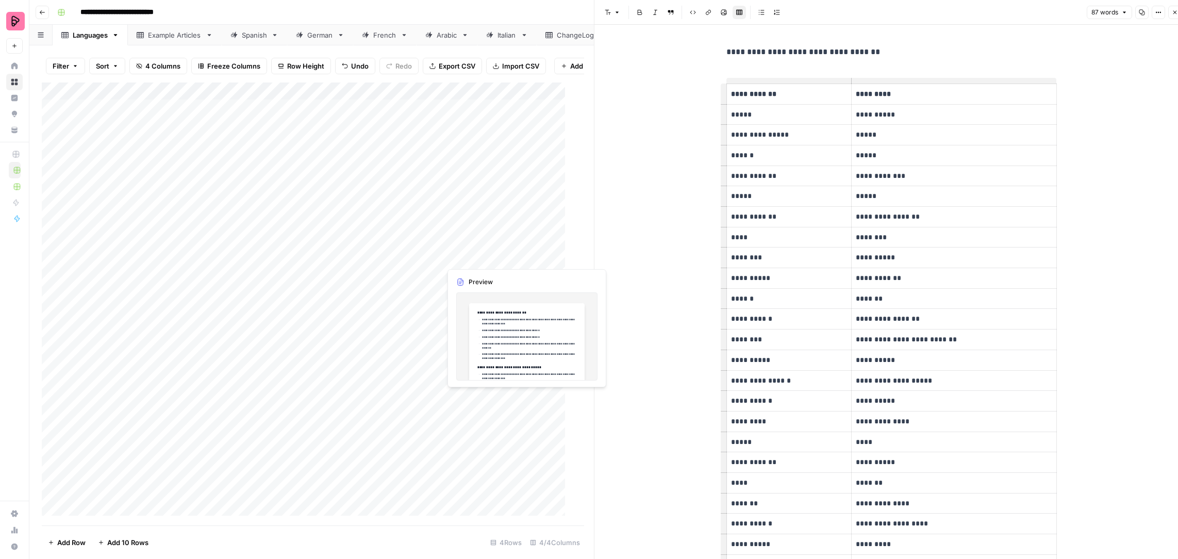
click at [502, 189] on div "Add Column" at bounding box center [308, 304] width 533 height 443
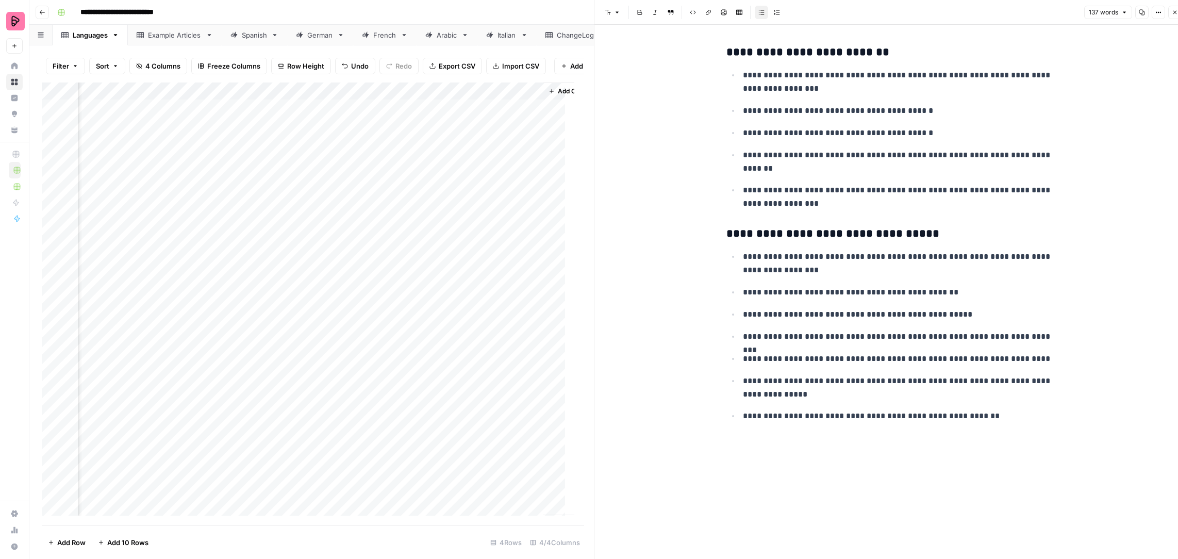
scroll to position [0, 325]
click at [454, 204] on div "Add Column" at bounding box center [308, 304] width 533 height 443
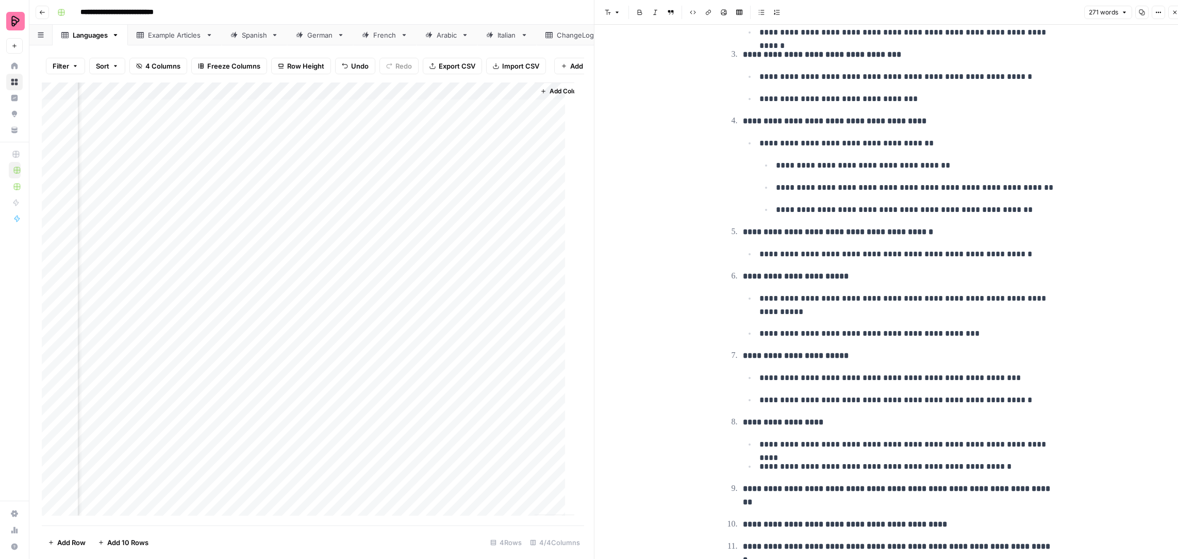
scroll to position [346, 0]
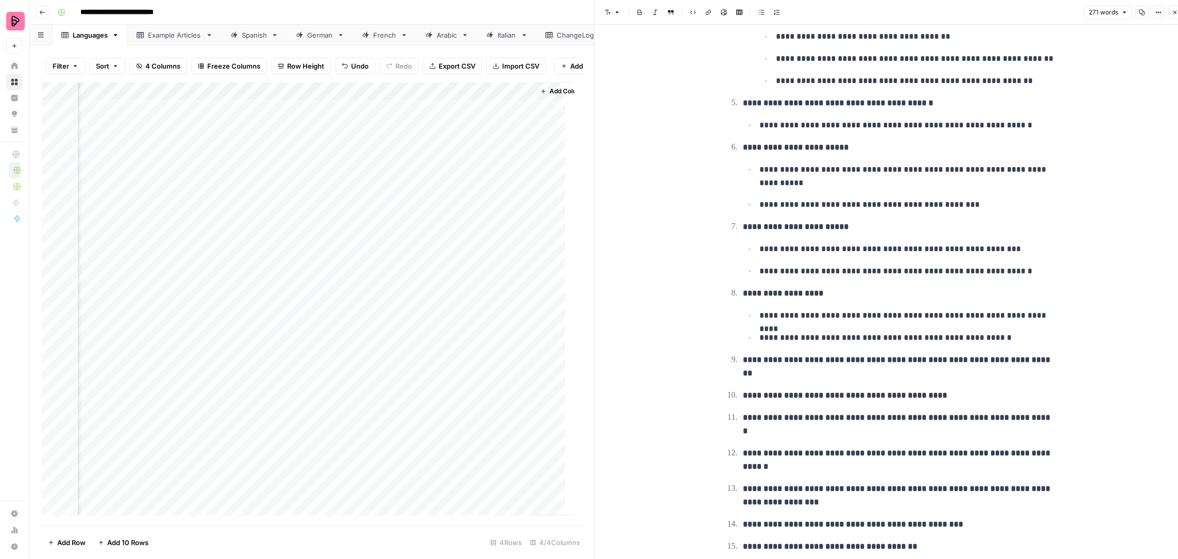
click at [952, 540] on p "**********" at bounding box center [900, 546] width 314 height 13
click at [972, 17] on input "periof" at bounding box center [976, 16] width 60 height 10
click at [985, 17] on input "capitalization" at bounding box center [976, 16] width 60 height 10
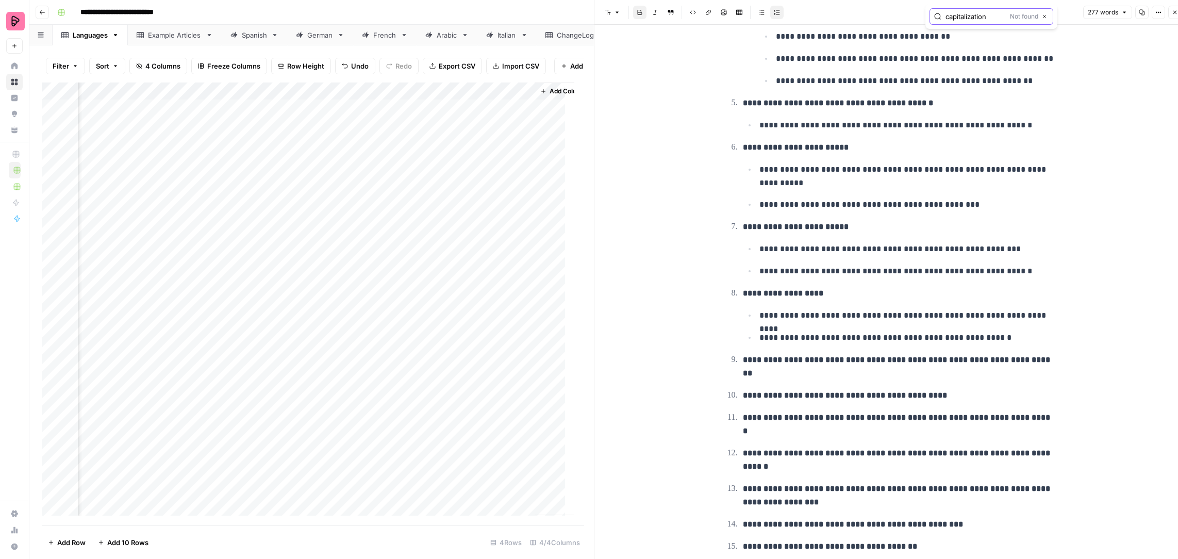
click at [985, 17] on input "capitalization" at bounding box center [976, 16] width 60 height 10
type input "capitalization"
click at [244, 159] on div "Add Column" at bounding box center [308, 304] width 533 height 443
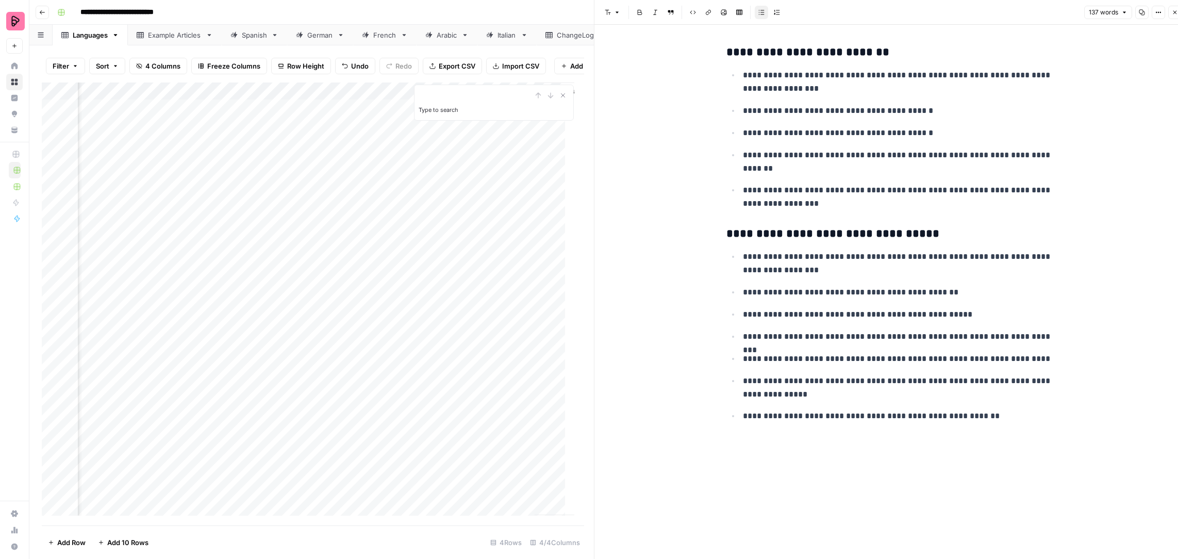
click at [799, 219] on div "**********" at bounding box center [891, 236] width 342 height 390
type input "capitalization"
click at [1052, 26] on button "Close" at bounding box center [1049, 27] width 8 height 8
click at [454, 191] on div "Add Column" at bounding box center [308, 304] width 533 height 443
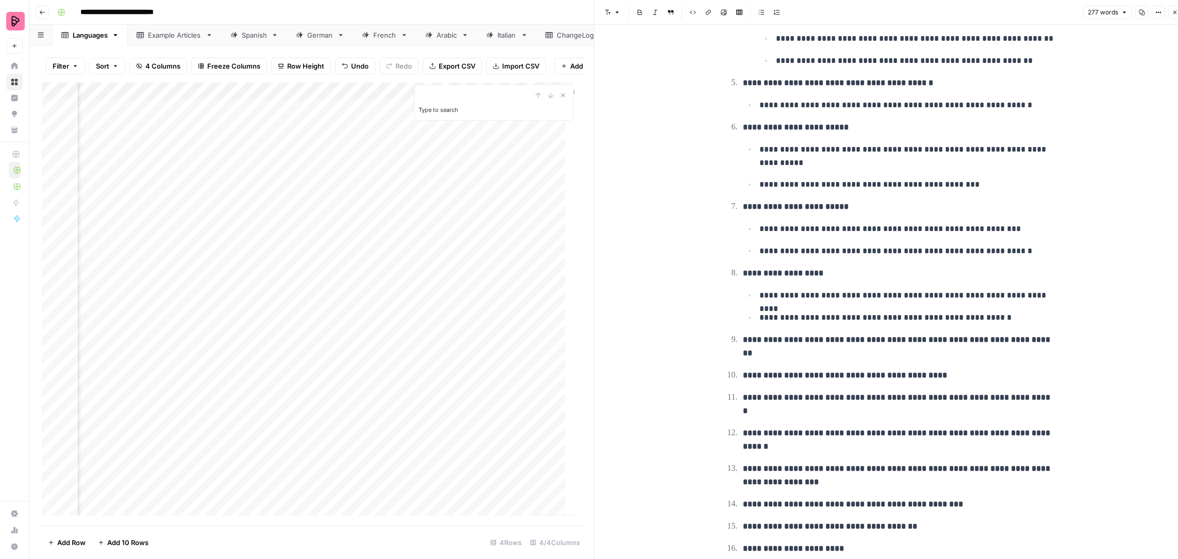
scroll to position [367, 0]
click at [871, 540] on p "**********" at bounding box center [900, 546] width 314 height 13
click at [975, 369] on ol "**********" at bounding box center [892, 159] width 330 height 834
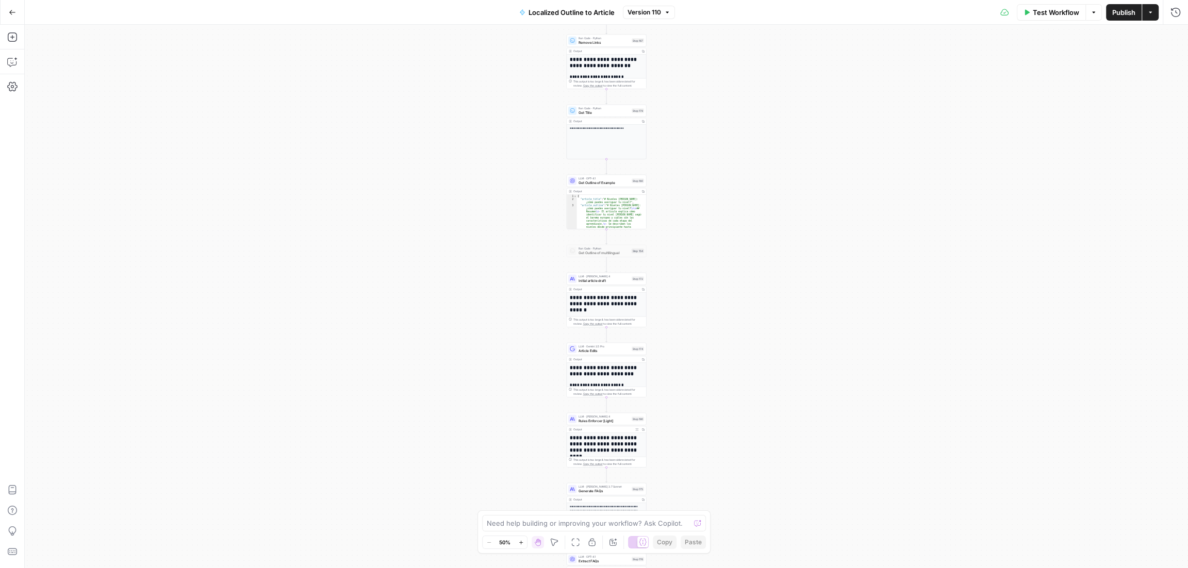
click at [8, 17] on button "Go Back" at bounding box center [12, 12] width 19 height 19
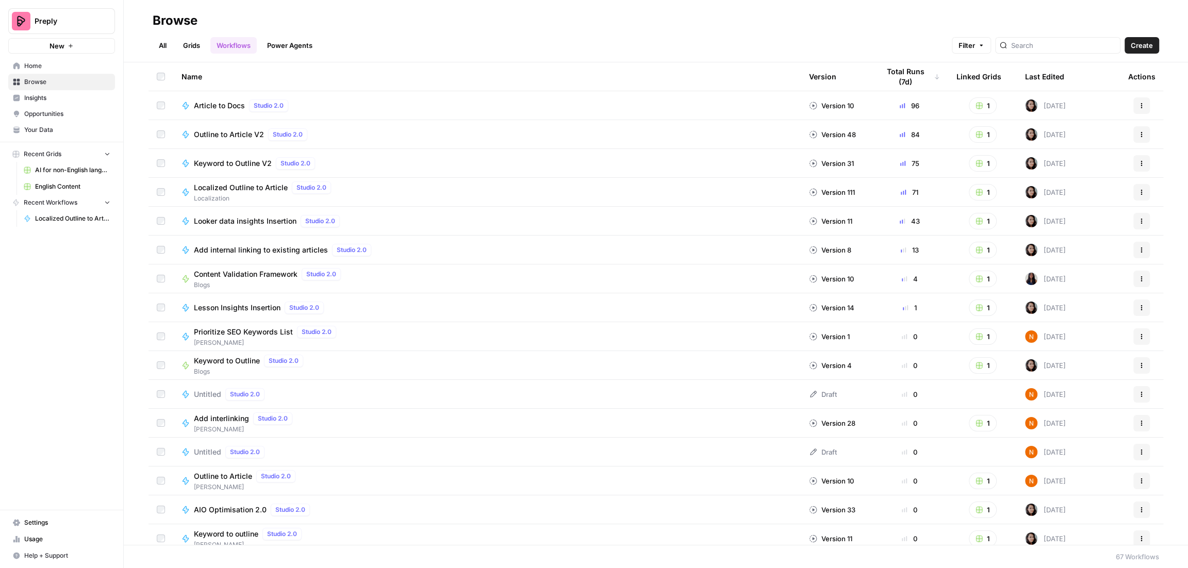
click at [72, 170] on span "AI for non-English languages" at bounding box center [72, 170] width 75 height 9
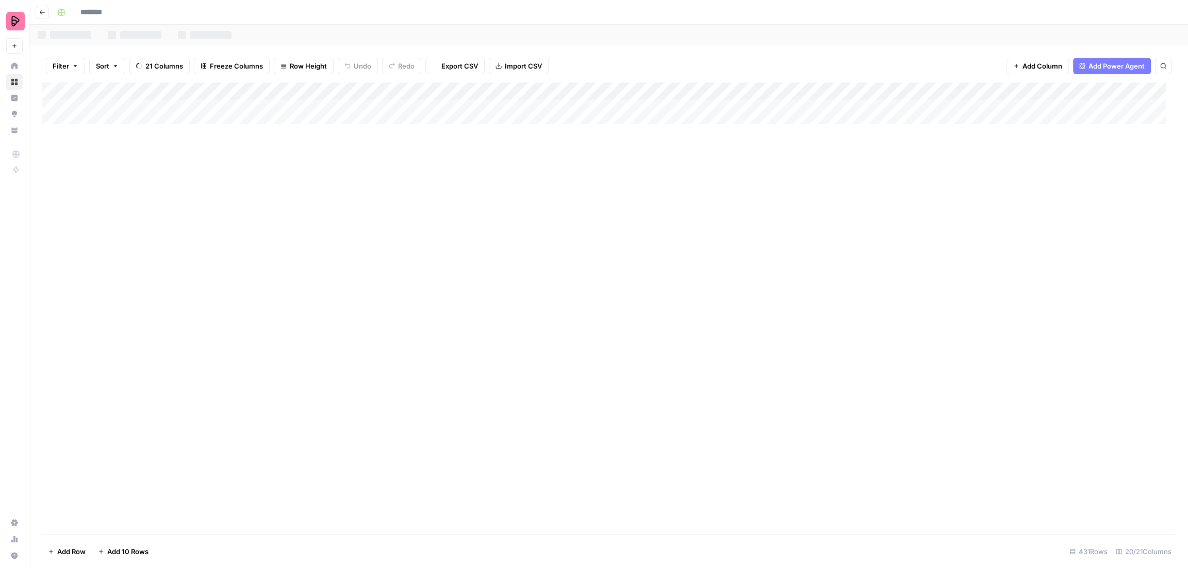
type input "**********"
click at [670, 284] on div "Add Column" at bounding box center [609, 309] width 1134 height 453
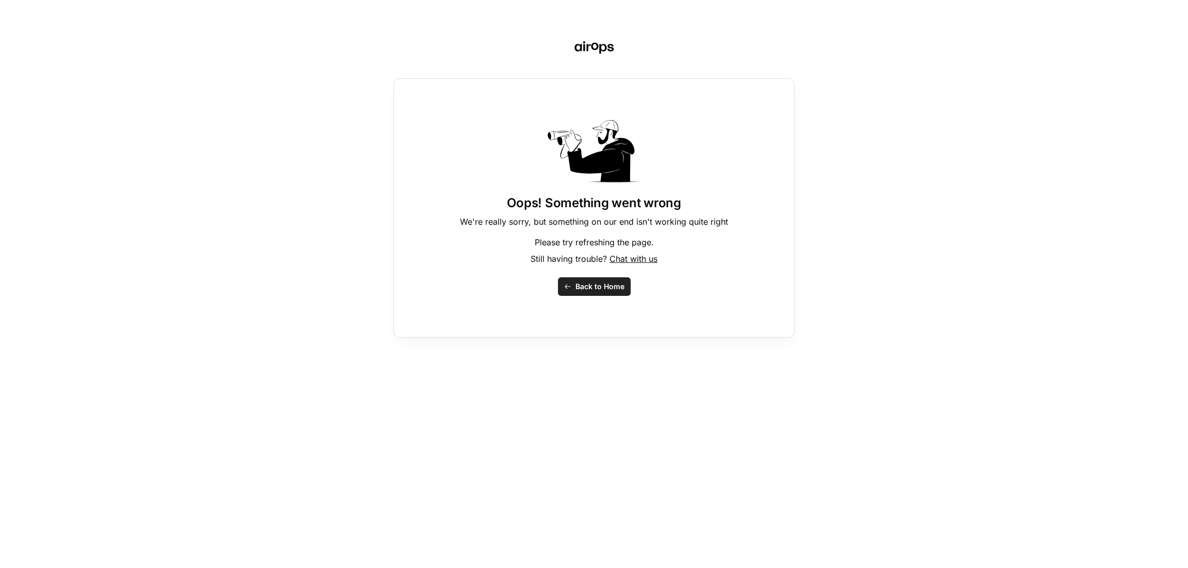
click at [586, 285] on span "Back to Home" at bounding box center [599, 287] width 49 height 10
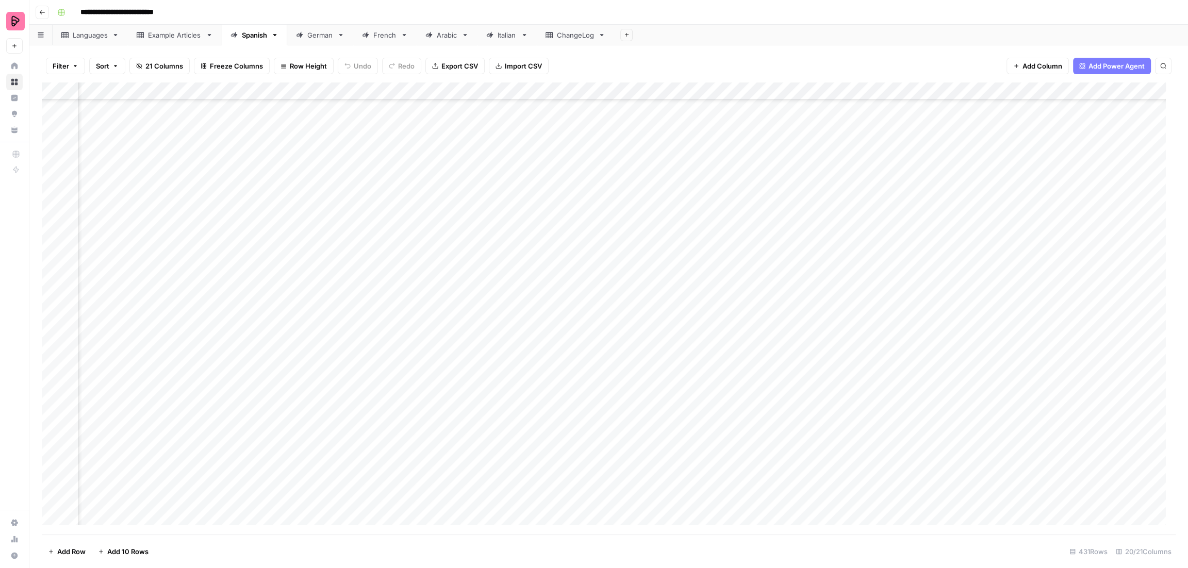
scroll to position [7147, 488]
click at [881, 150] on div "Add Column" at bounding box center [609, 309] width 1134 height 453
drag, startPoint x: 978, startPoint y: 160, endPoint x: 984, endPoint y: 150, distance: 11.9
click at [984, 150] on textarea "**********" at bounding box center [938, 154] width 206 height 25
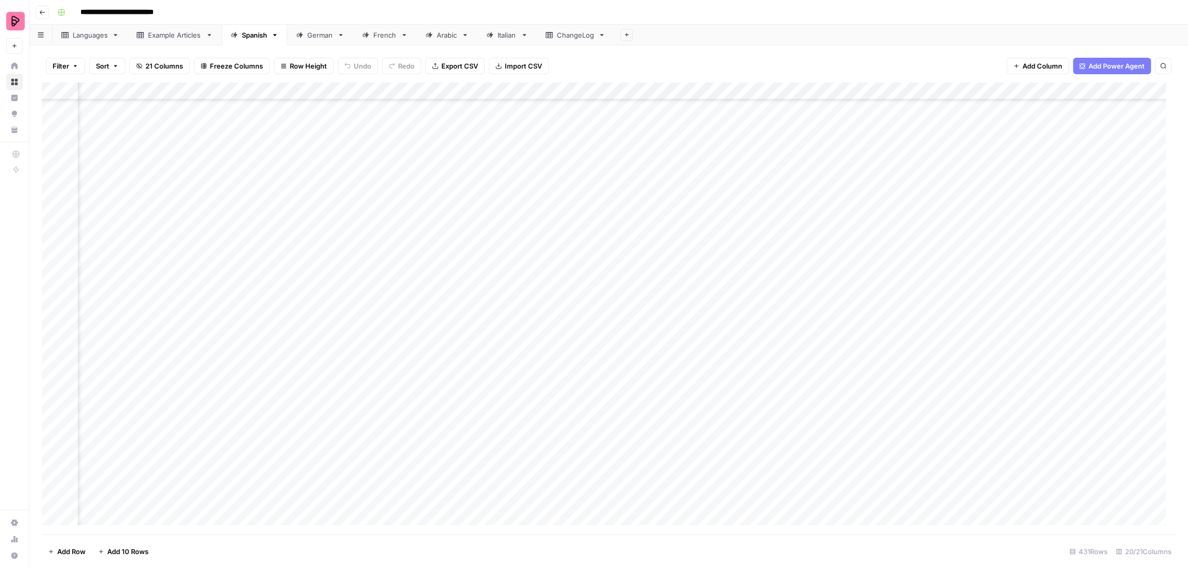
click at [834, 238] on div "Add Column" at bounding box center [609, 309] width 1134 height 453
click at [432, 165] on div "Add Column" at bounding box center [609, 309] width 1134 height 453
click at [432, 184] on div "Add Column" at bounding box center [609, 309] width 1134 height 453
click at [431, 204] on div "Add Column" at bounding box center [609, 309] width 1134 height 453
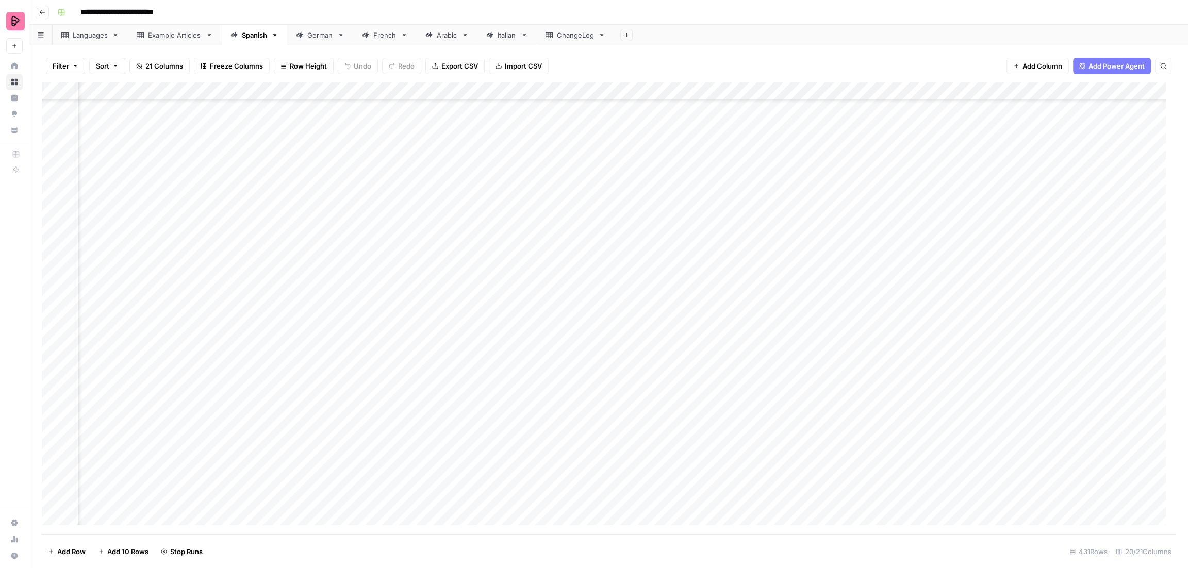
click at [431, 221] on div "Add Column" at bounding box center [609, 309] width 1134 height 453
click at [432, 240] on div "Add Column" at bounding box center [609, 309] width 1134 height 453
click at [432, 255] on div "Add Column" at bounding box center [609, 309] width 1134 height 453
click at [432, 268] on div "Add Column" at bounding box center [609, 309] width 1134 height 453
click at [433, 287] on div "Add Column" at bounding box center [609, 309] width 1134 height 453
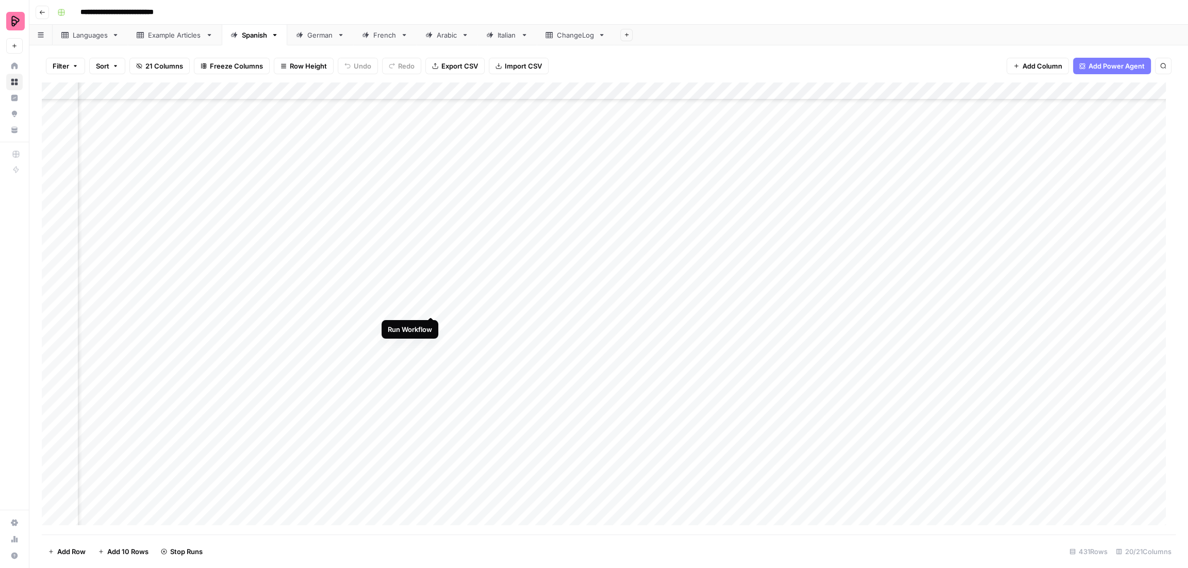
click at [431, 306] on div "Add Column" at bounding box center [609, 309] width 1134 height 453
click at [431, 328] on div "Add Column" at bounding box center [609, 309] width 1134 height 453
click at [431, 343] on div "Add Column" at bounding box center [609, 309] width 1134 height 453
click at [431, 361] on div "Add Column" at bounding box center [609, 309] width 1134 height 453
click at [431, 380] on div "Add Column" at bounding box center [609, 309] width 1134 height 453
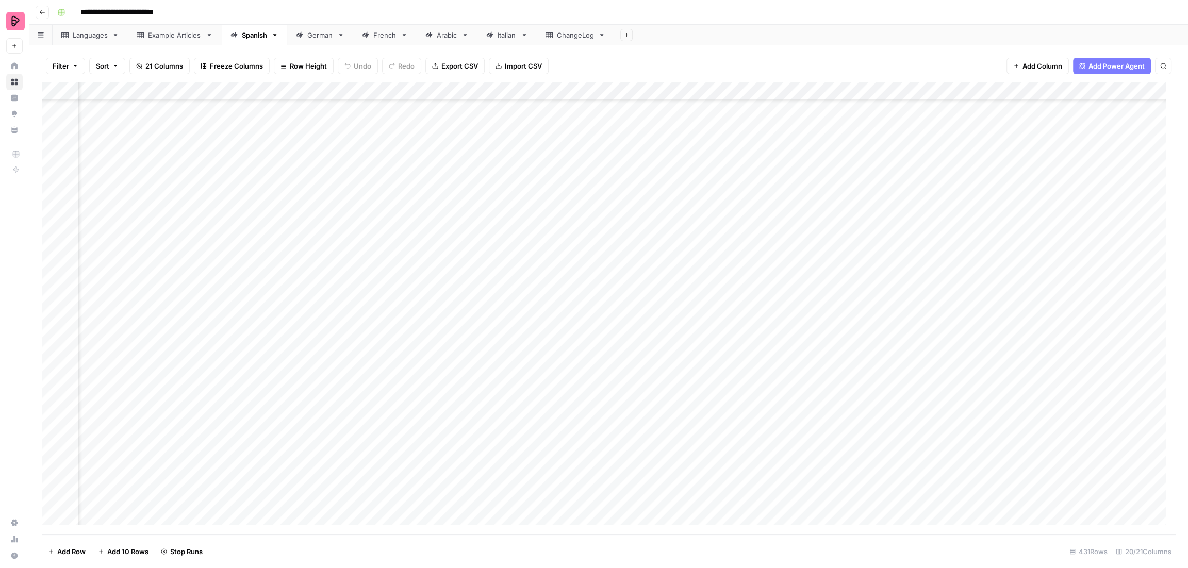
click at [431, 396] on div "Add Column" at bounding box center [609, 309] width 1134 height 453
click at [431, 415] on div "Add Column" at bounding box center [609, 309] width 1134 height 453
click at [431, 432] on div "Add Column" at bounding box center [609, 309] width 1134 height 453
click at [429, 448] on div "Add Column" at bounding box center [609, 309] width 1134 height 453
click at [429, 469] on div "Add Column" at bounding box center [609, 309] width 1134 height 453
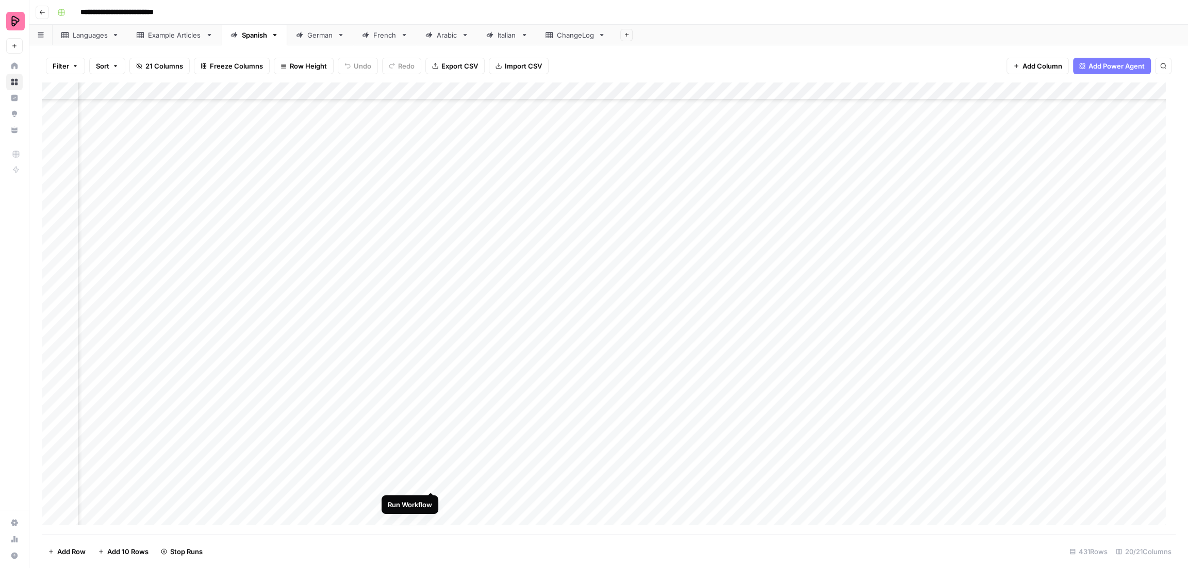
click at [431, 483] on div "Add Column" at bounding box center [609, 309] width 1134 height 453
click at [431, 502] on div "Add Column" at bounding box center [609, 309] width 1134 height 453
